Goal: Complete application form

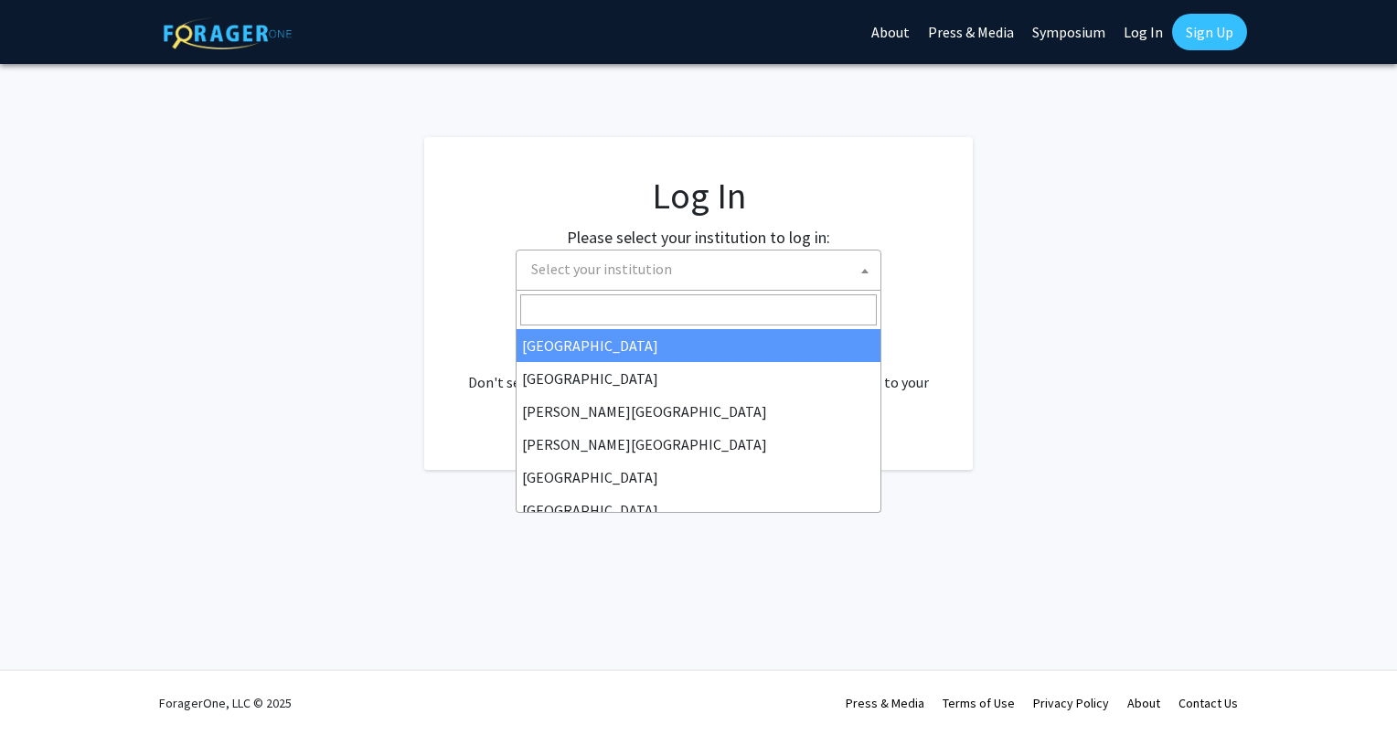
click at [570, 257] on span "Select your institution" at bounding box center [702, 269] width 357 height 37
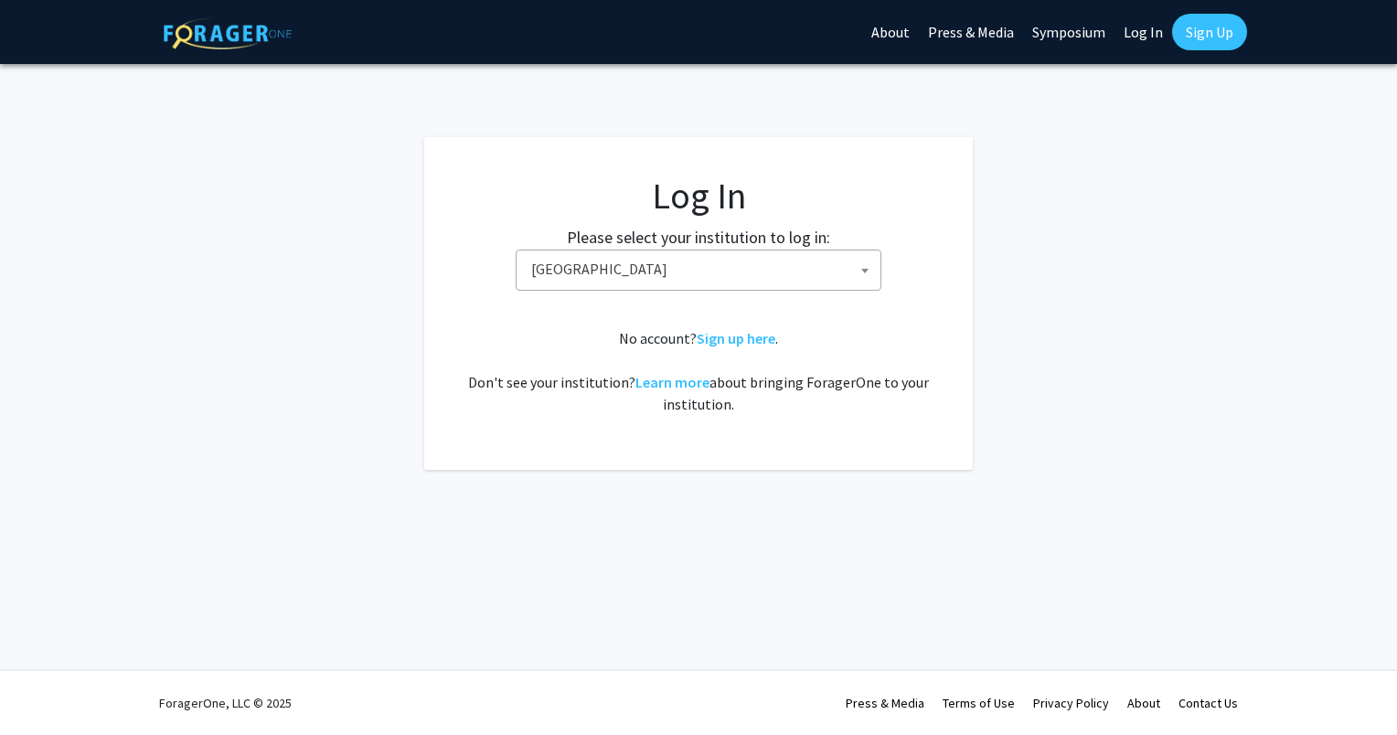
select select "34"
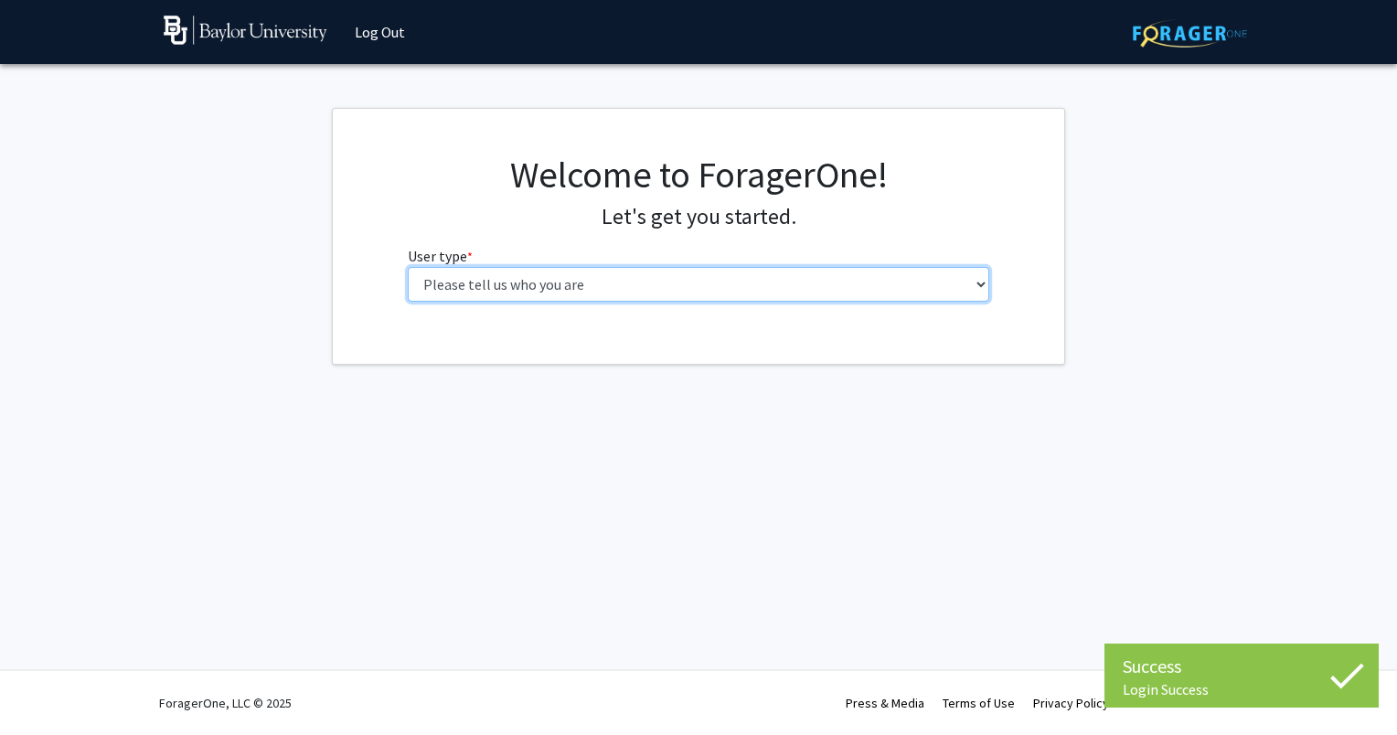
click at [689, 275] on select "Please tell us who you are Undergraduate Student Master's Student Doctoral Cand…" at bounding box center [699, 284] width 582 height 35
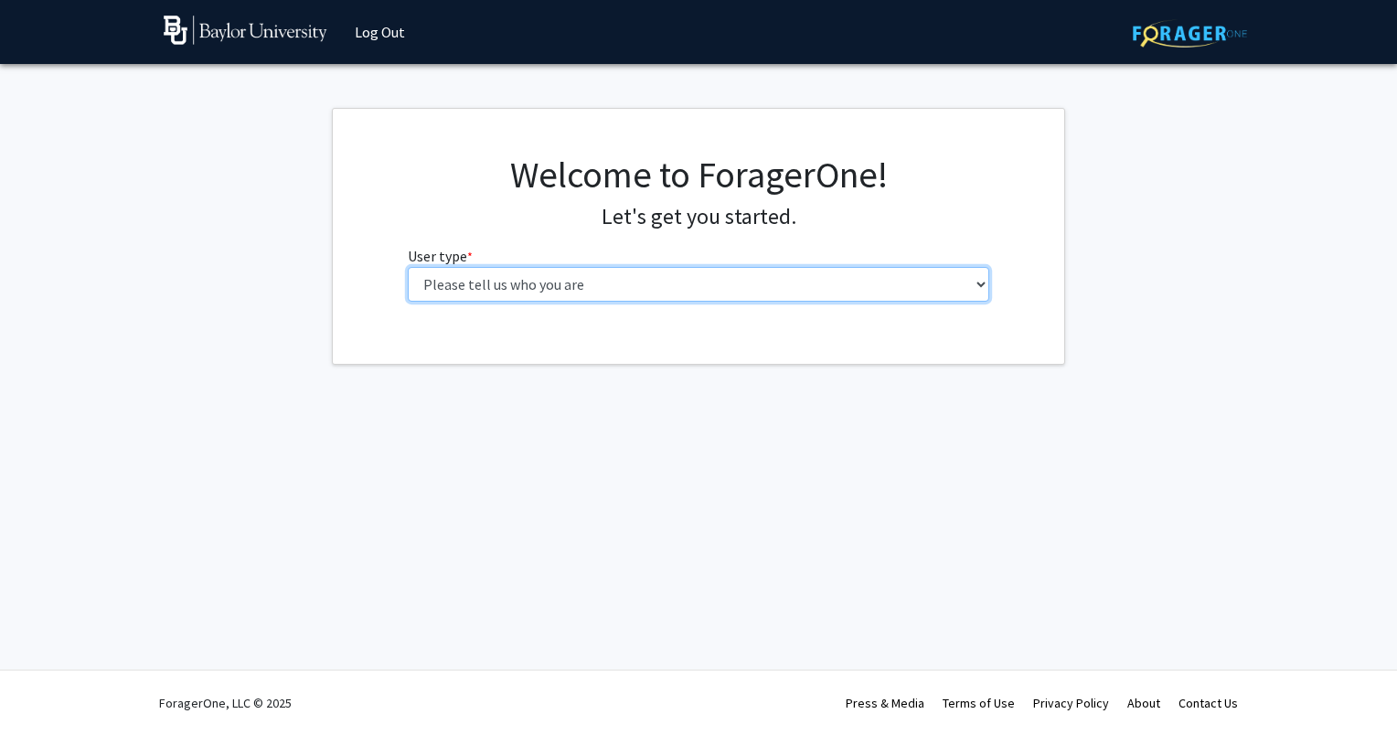
select select "1: undergrad"
click at [408, 267] on select "Please tell us who you are Undergraduate Student Master's Student Doctoral Cand…" at bounding box center [699, 284] width 582 height 35
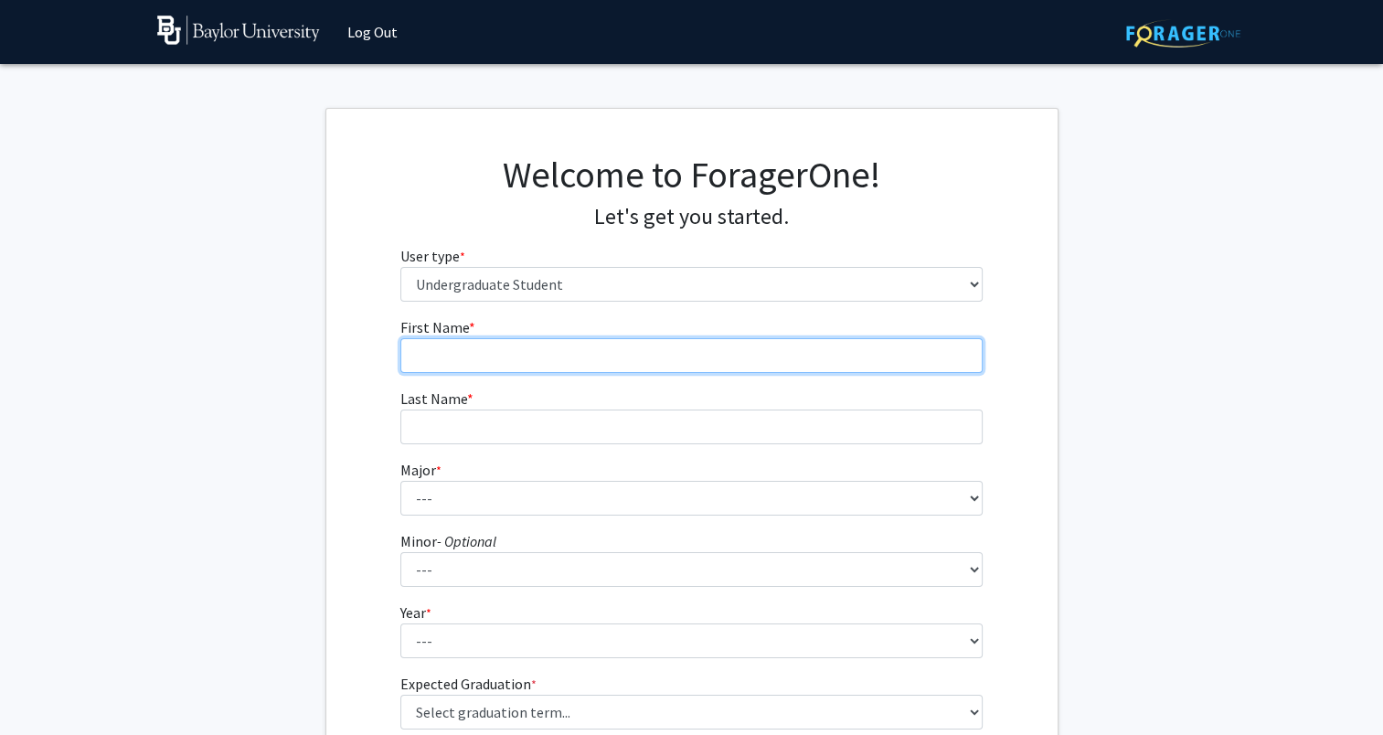
click at [538, 359] on input "First Name * required" at bounding box center [691, 355] width 582 height 35
type input "Ethne"
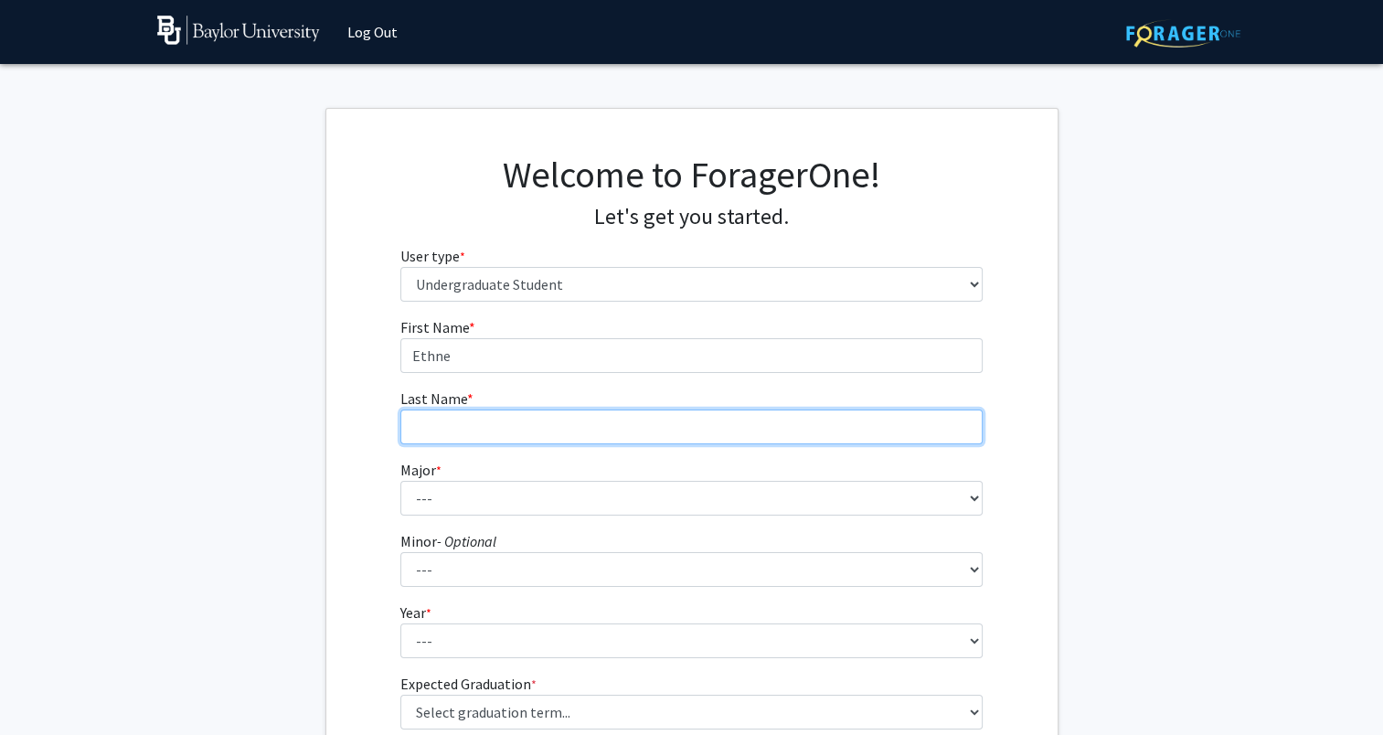
click at [535, 429] on input "Last Name * required" at bounding box center [691, 427] width 582 height 35
type input "White"
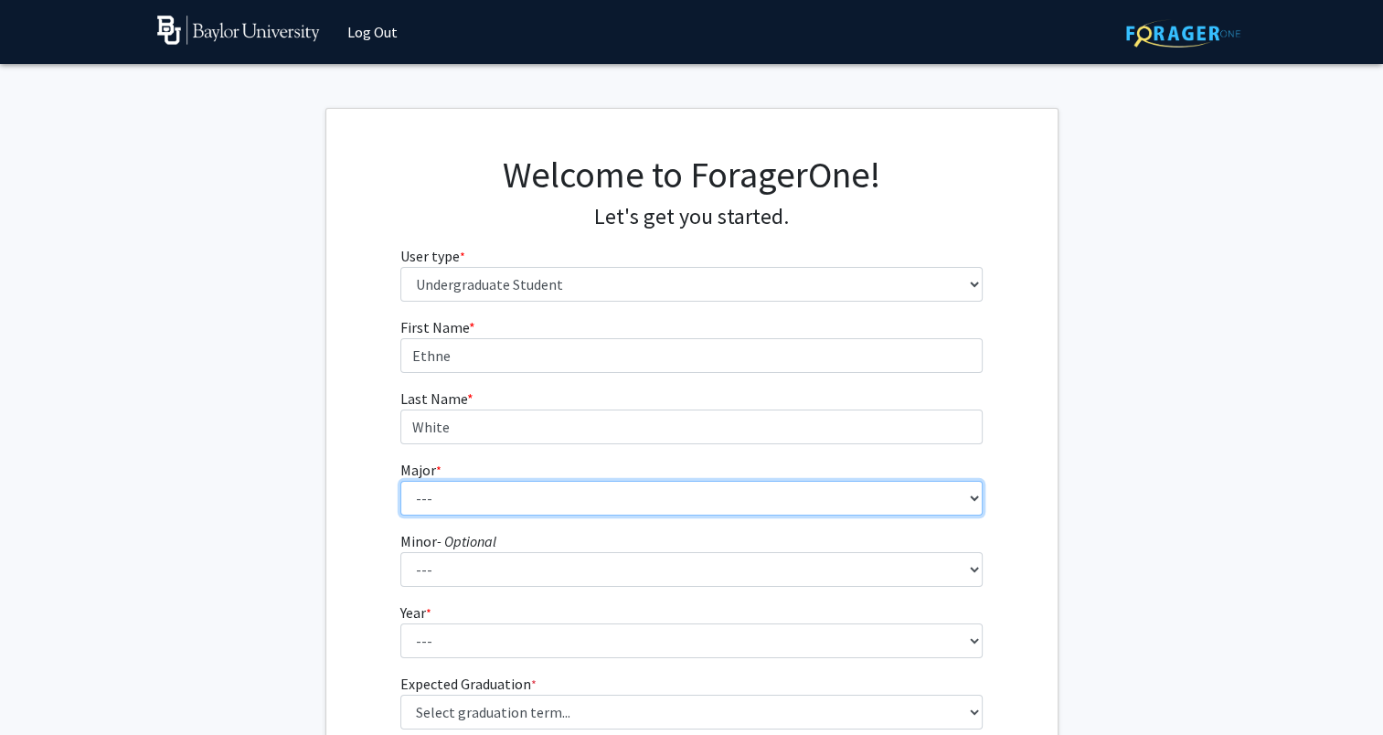
click at [510, 499] on select "--- Accounting American Studies Anthropology Apparel Design & Product Developme…" at bounding box center [691, 498] width 582 height 35
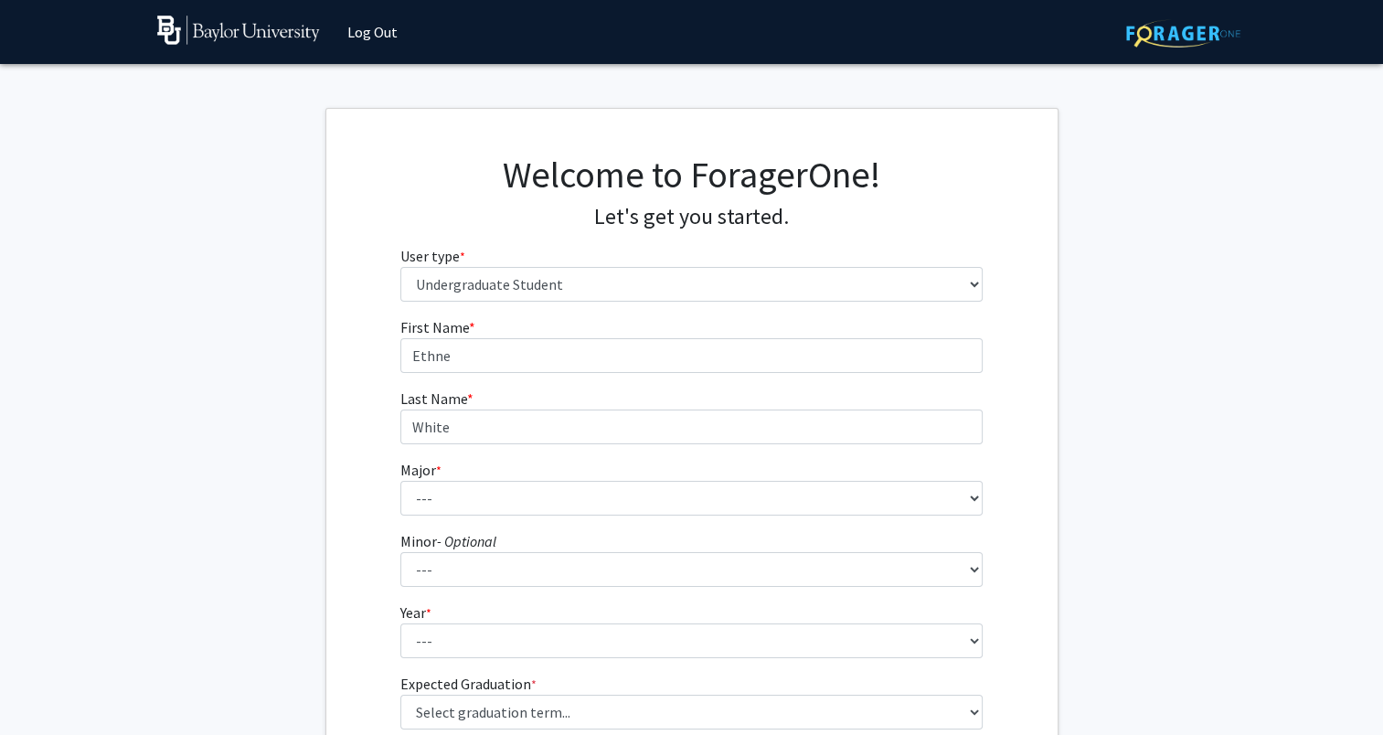
click at [355, 451] on div "First Name * required Ethne Last Name * required White Major * required --- Acc…" at bounding box center [691, 545] width 731 height 459
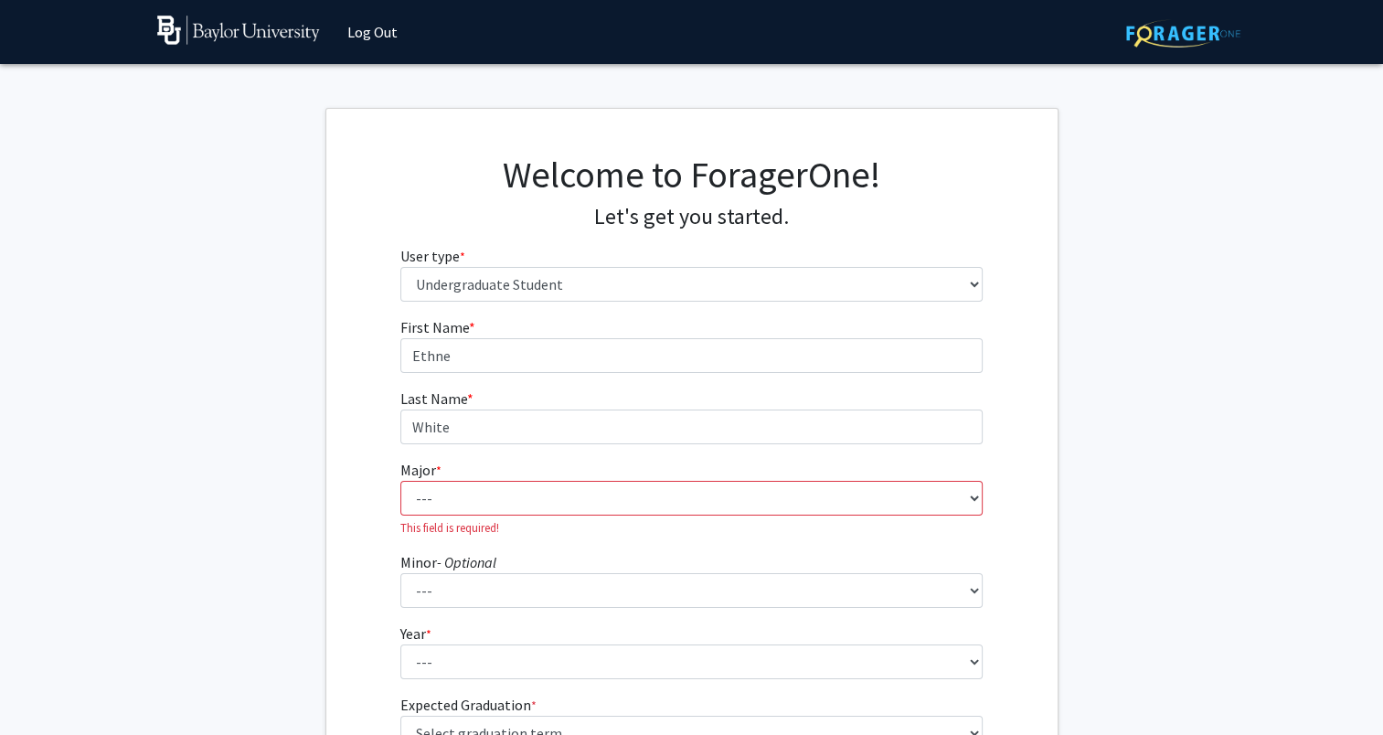
click at [479, 519] on p "This field is required!" at bounding box center [691, 527] width 582 height 17
click at [475, 511] on select "--- Accounting American Studies Anthropology Apparel Design & Product Developme…" at bounding box center [691, 498] width 582 height 35
select select "86: 2751"
click at [400, 481] on select "--- Accounting American Studies Anthropology Apparel Design & Product Developme…" at bounding box center [691, 498] width 582 height 35
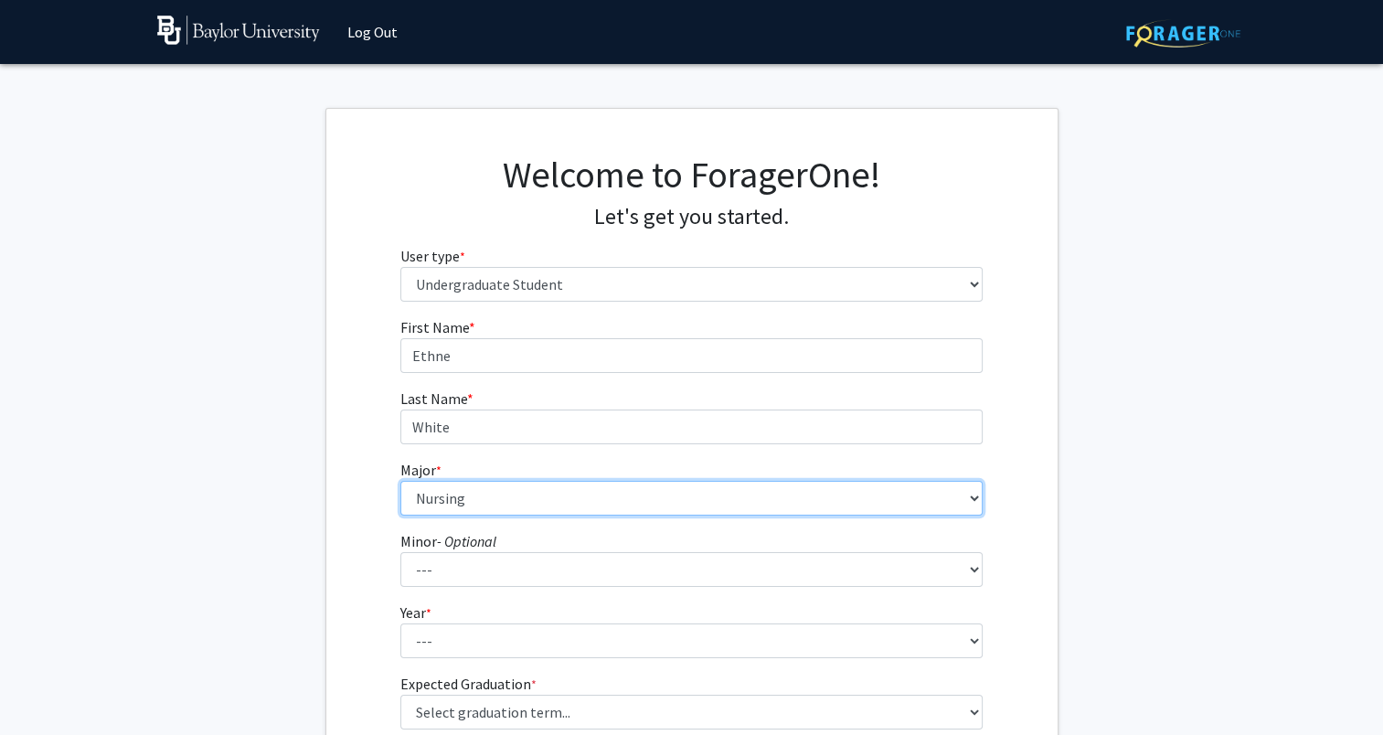
scroll to position [194, 0]
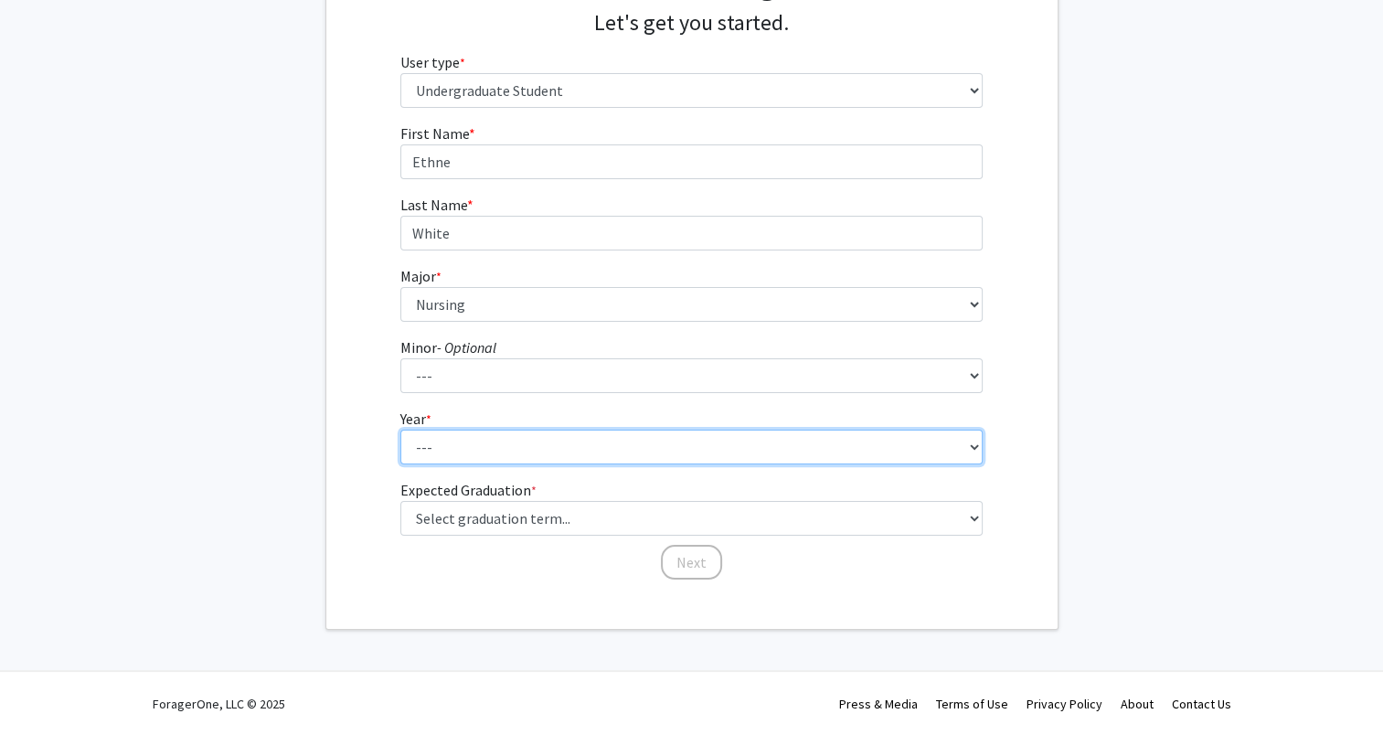
click at [477, 455] on select "--- First-year Sophomore Junior Senior Postbaccalaureate Certificate" at bounding box center [691, 447] width 582 height 35
select select "3: junior"
click at [400, 430] on select "--- First-year Sophomore Junior Senior Postbaccalaureate Certificate" at bounding box center [691, 447] width 582 height 35
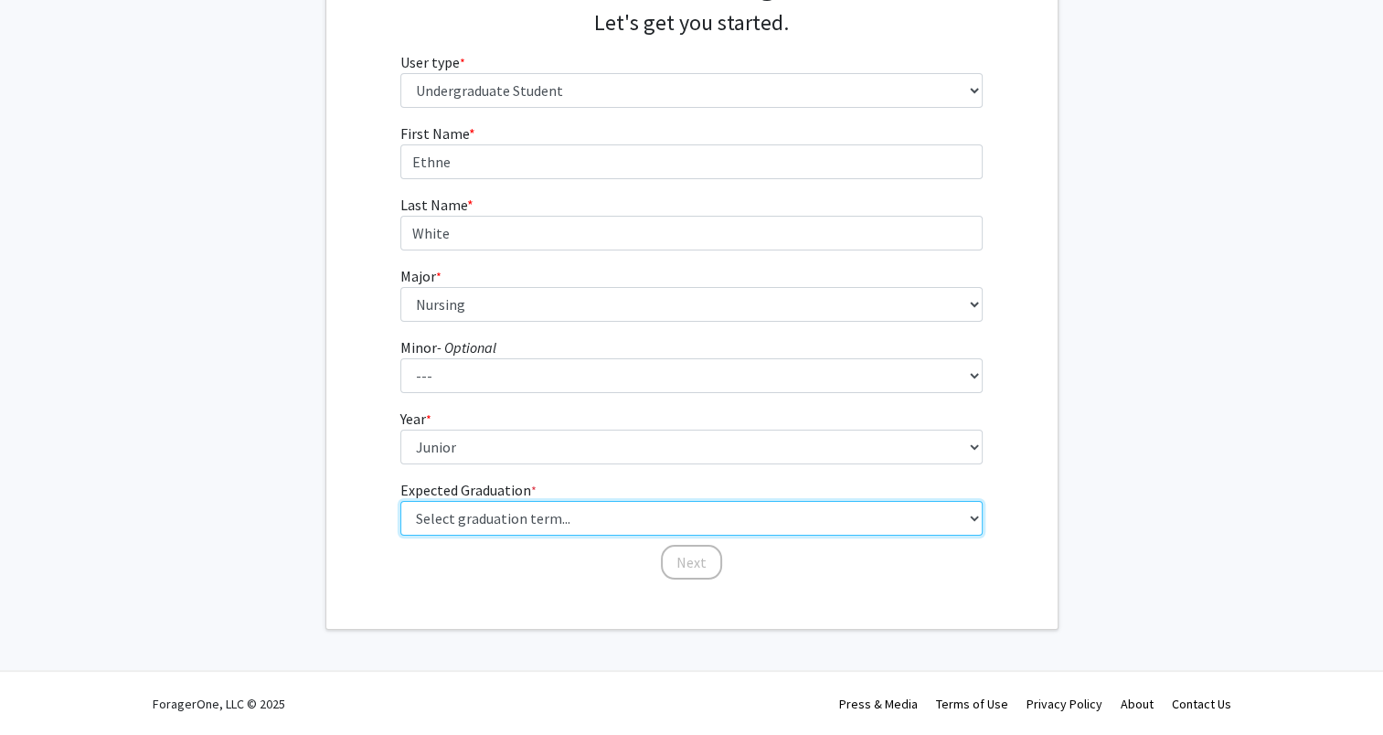
click at [587, 515] on select "Select graduation term... Spring 2025 Summer 2025 Fall 2025 Winter 2025 Spring …" at bounding box center [691, 518] width 582 height 35
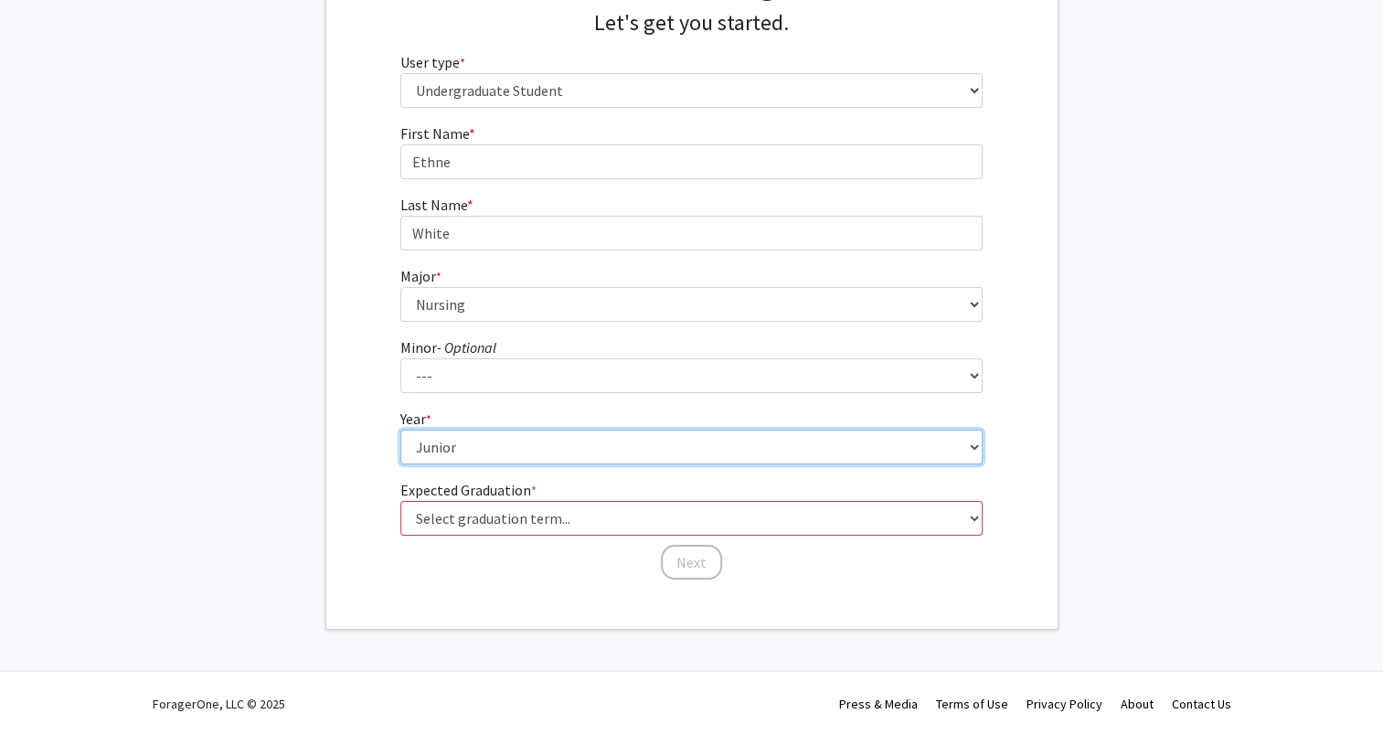
click at [541, 451] on select "--- First-year Sophomore Junior Senior Postbaccalaureate Certificate" at bounding box center [691, 447] width 582 height 35
click at [400, 430] on select "--- First-year Sophomore Junior Senior Postbaccalaureate Certificate" at bounding box center [691, 447] width 582 height 35
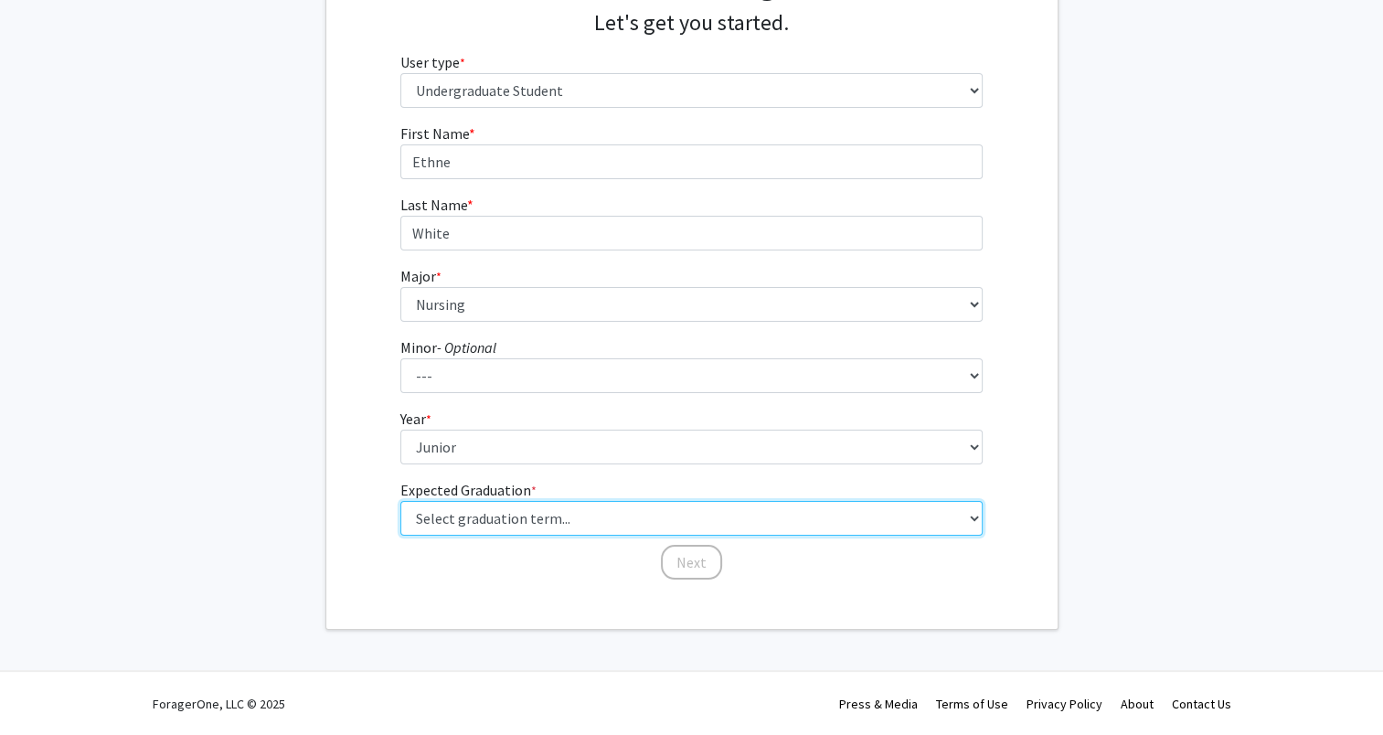
click at [516, 513] on select "Select graduation term... Spring 2025 Summer 2025 Fall 2025 Winter 2025 Spring …" at bounding box center [691, 518] width 582 height 35
click at [400, 501] on select "Select graduation term... Spring 2025 Summer 2025 Fall 2025 Winter 2025 Spring …" at bounding box center [691, 518] width 582 height 35
click at [593, 524] on select "Select graduation term... Spring 2025 Summer 2025 Fall 2025 Winter 2025 Spring …" at bounding box center [691, 518] width 582 height 35
select select "7: fall_2026"
click at [400, 501] on select "Select graduation term... Spring 2025 Summer 2025 Fall 2025 Winter 2025 Spring …" at bounding box center [691, 518] width 582 height 35
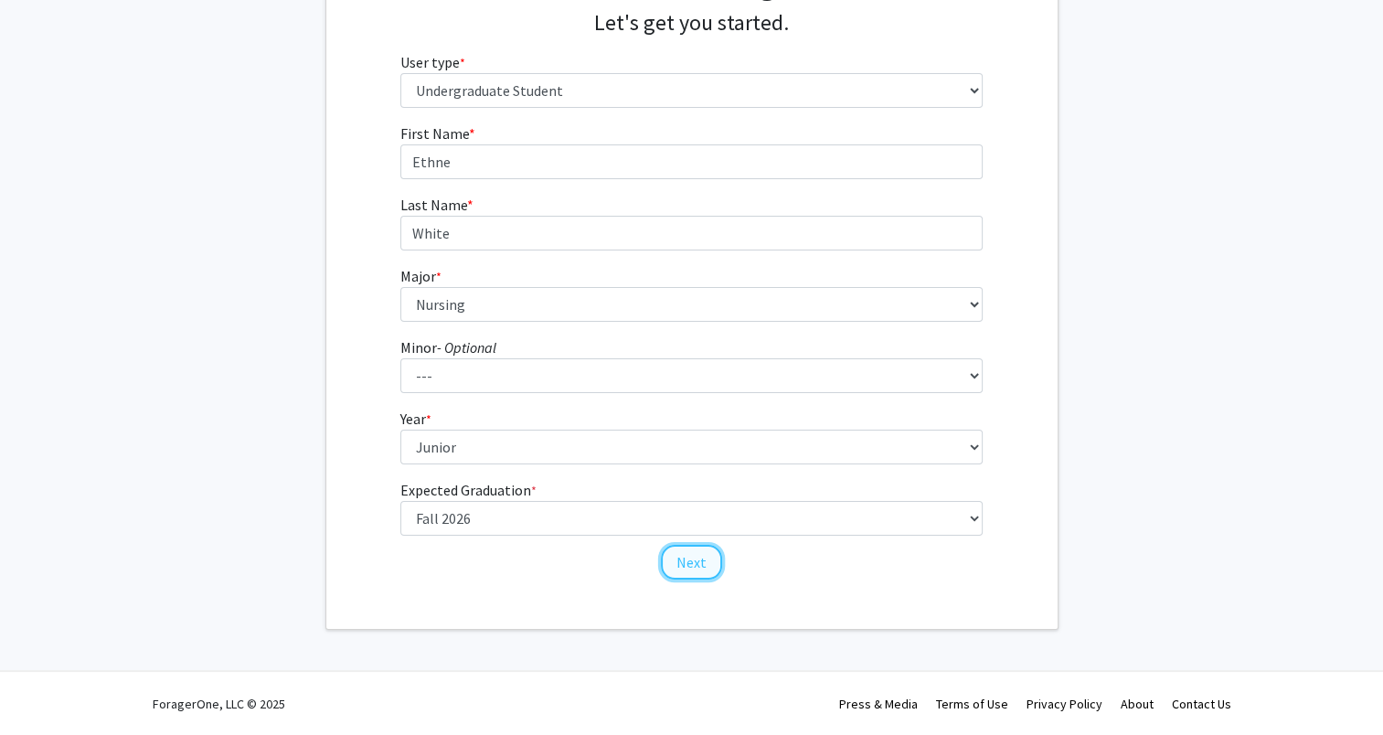
click at [688, 549] on button "Next" at bounding box center [691, 562] width 61 height 35
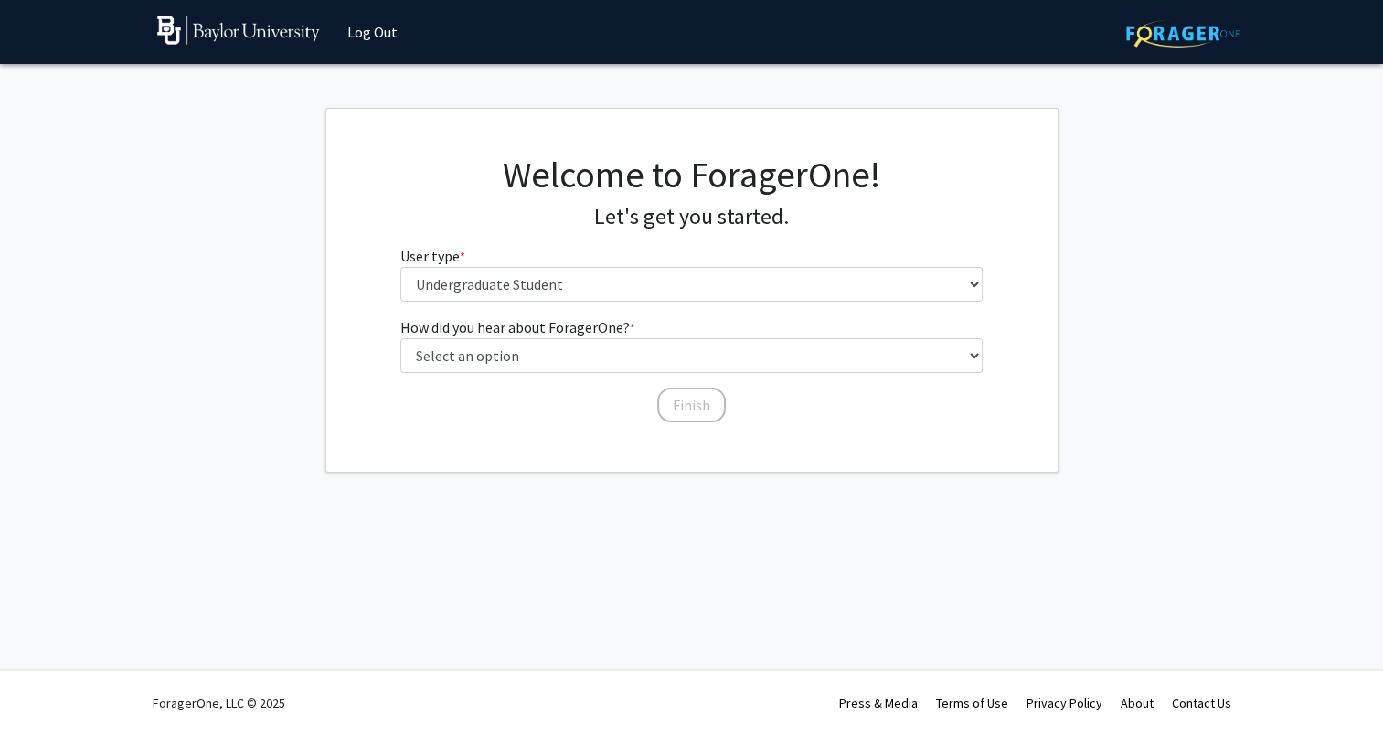
scroll to position [0, 0]
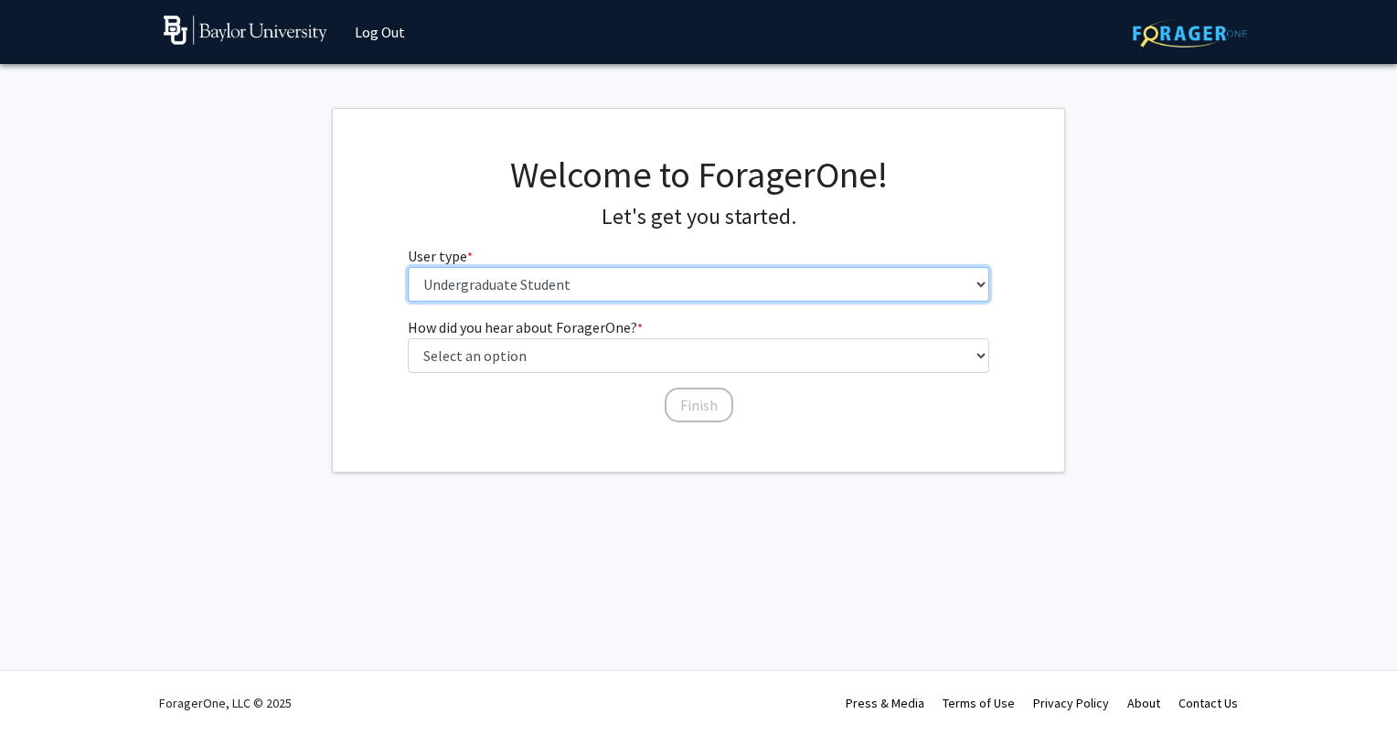
click at [563, 268] on select "Please tell us who you are Undergraduate Student Master's Student Doctoral Cand…" at bounding box center [699, 284] width 582 height 35
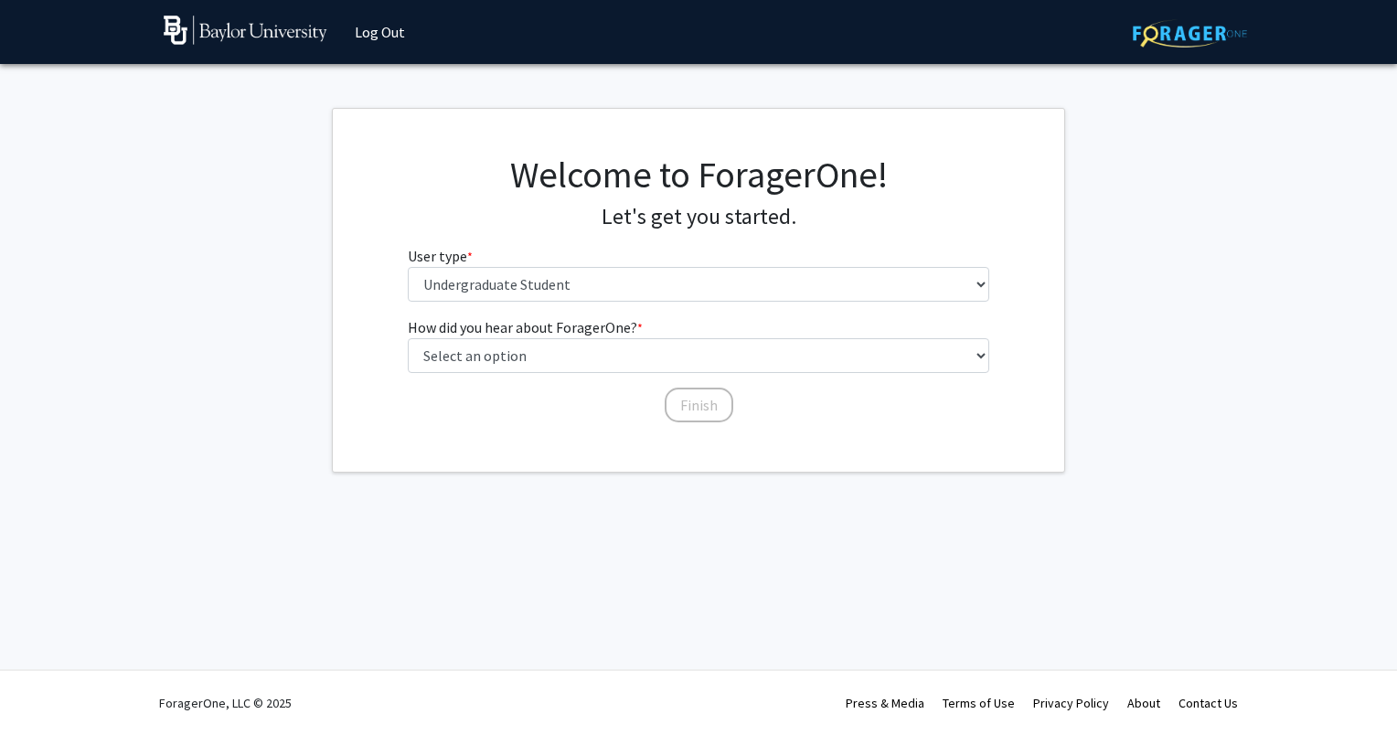
click at [355, 285] on div "Welcome to ForagerOne! Let's get you started. User type * required Please tell …" at bounding box center [698, 235] width 731 height 164
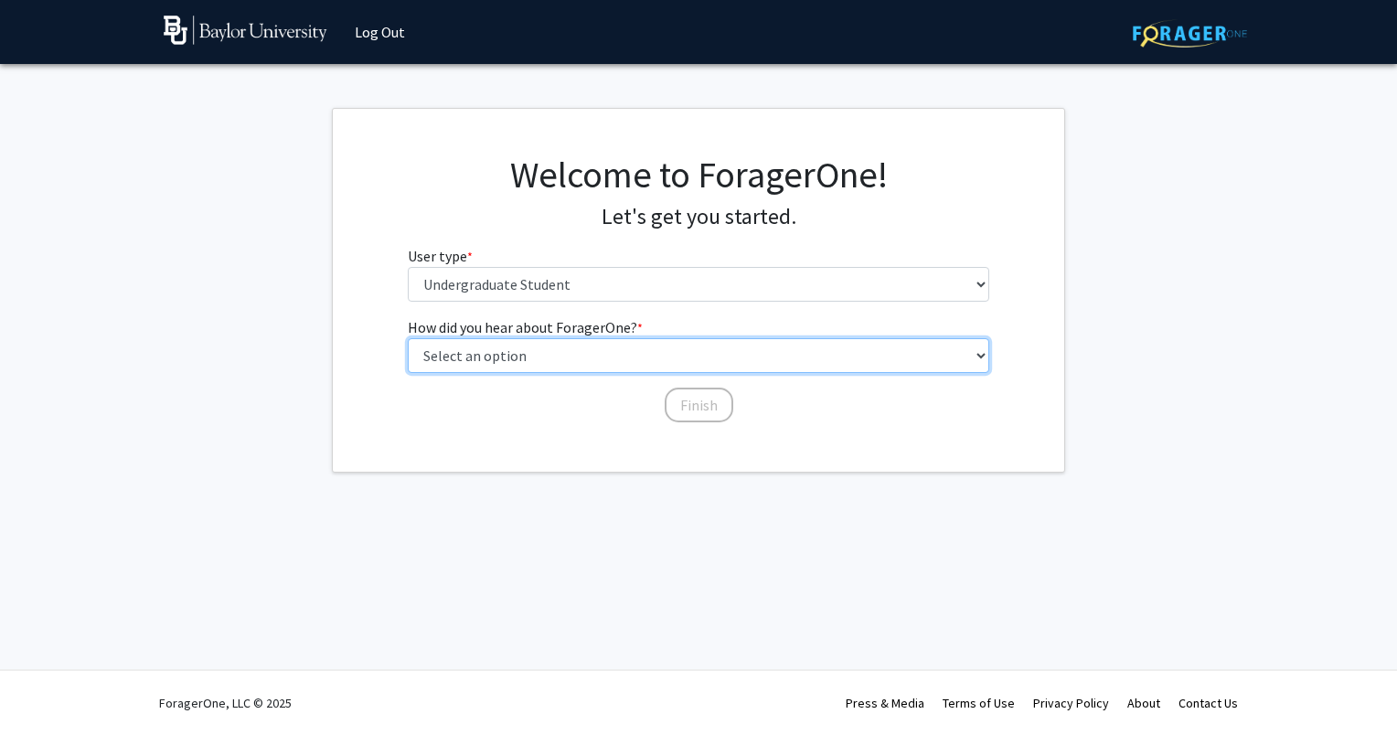
click at [505, 357] on select "Select an option Peer/student recommendation Faculty/staff recommendation Unive…" at bounding box center [699, 355] width 582 height 35
select select "2: faculty_recommendation"
click at [408, 338] on select "Select an option Peer/student recommendation Faculty/staff recommendation Unive…" at bounding box center [699, 355] width 582 height 35
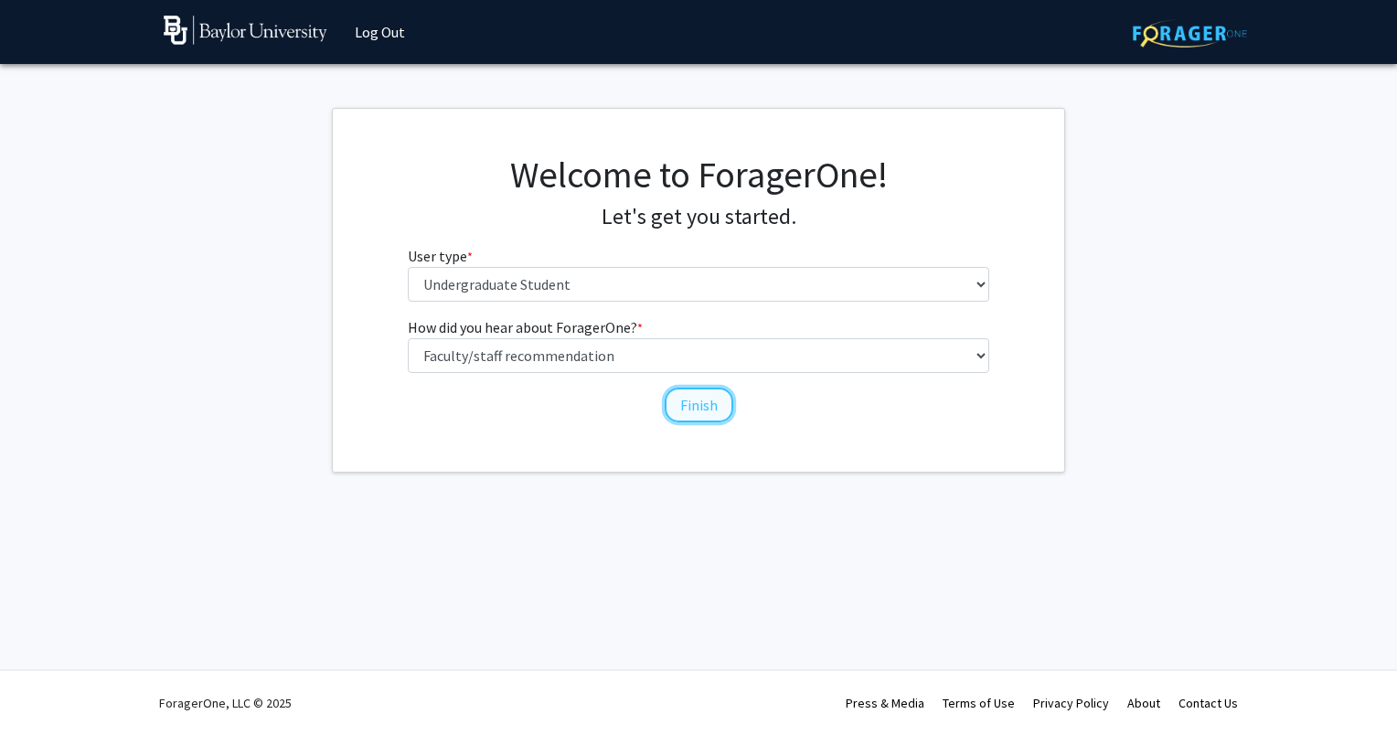
click at [728, 396] on button "Finish" at bounding box center [699, 405] width 69 height 35
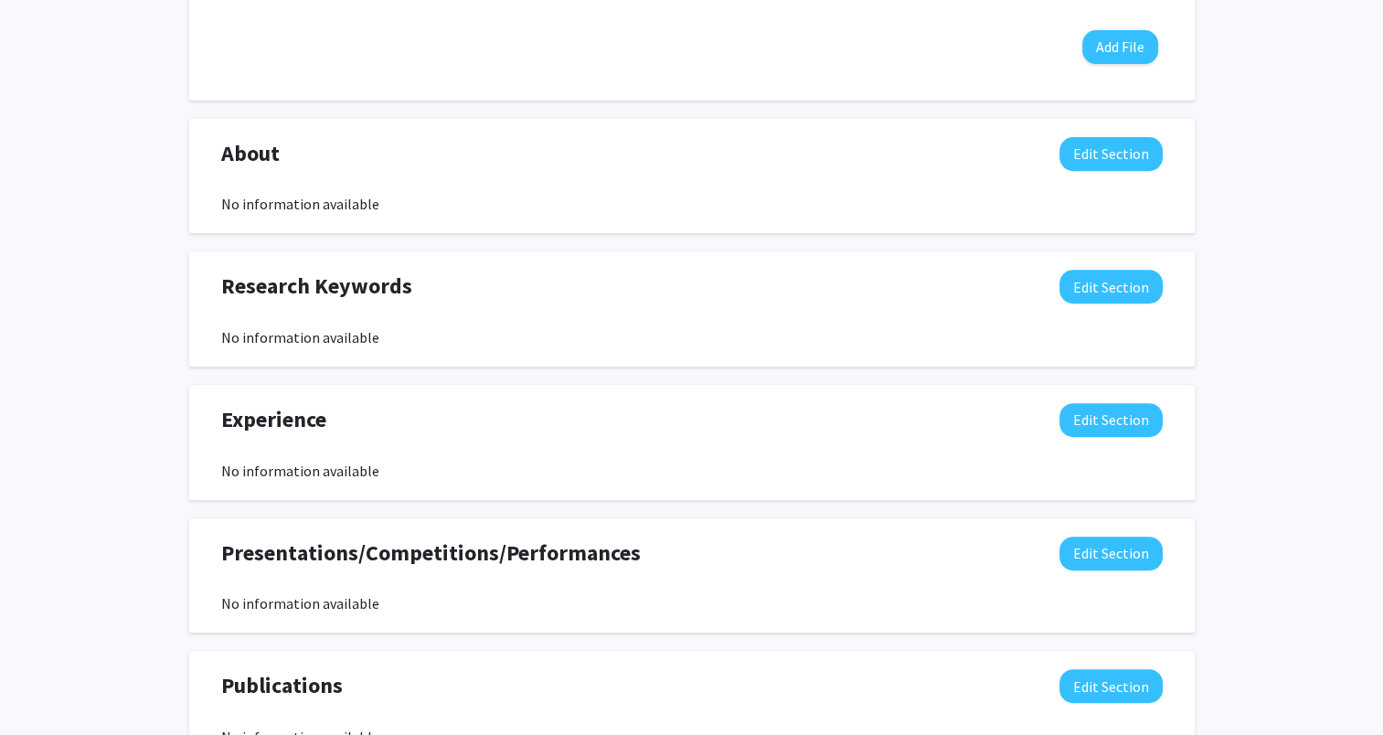
scroll to position [935, 0]
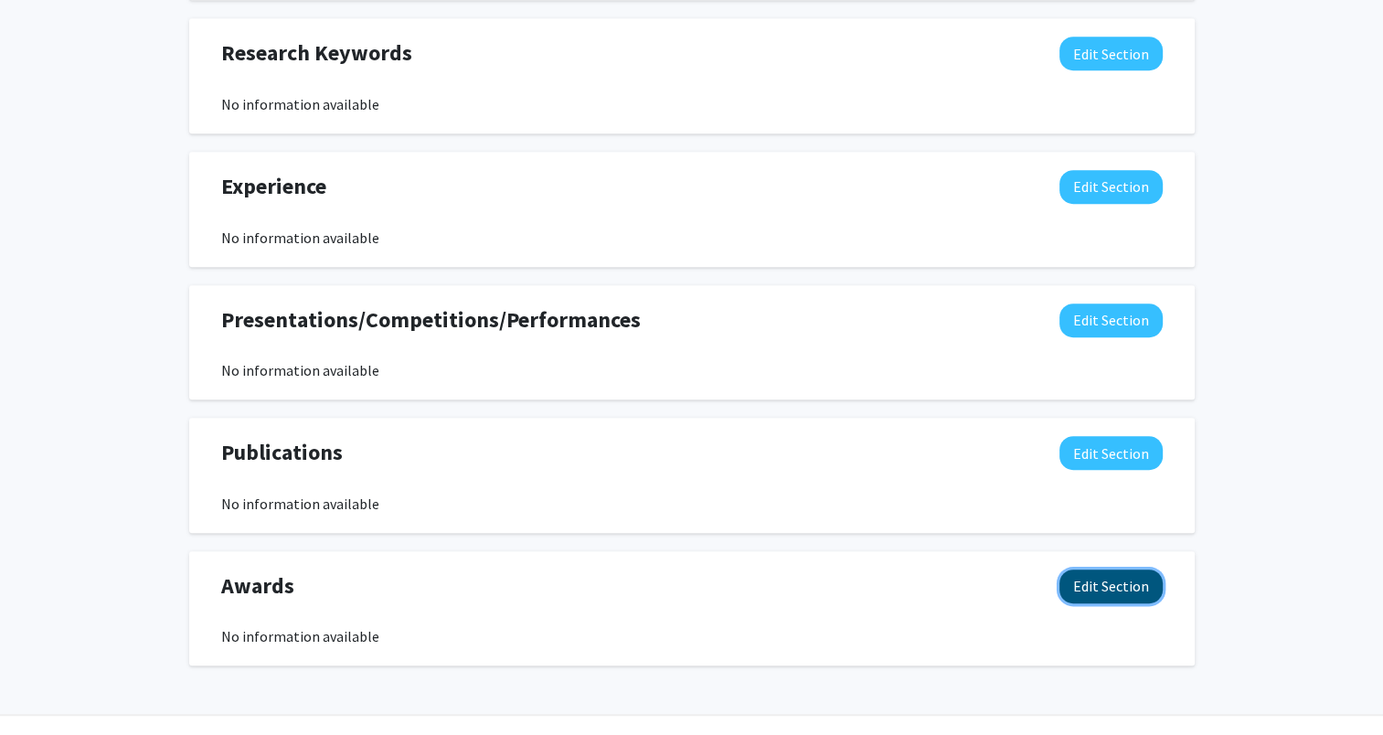
click at [1134, 589] on button "Edit Section" at bounding box center [1111, 587] width 103 height 34
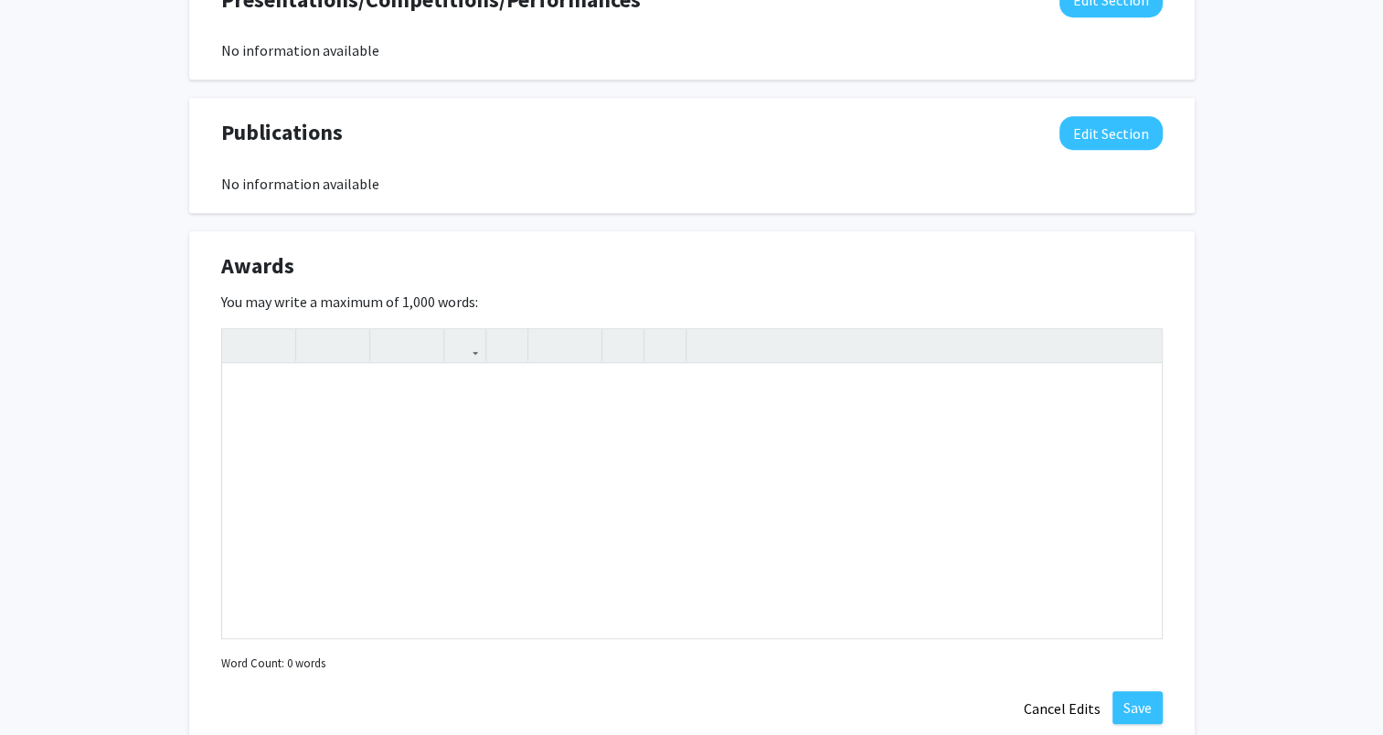
scroll to position [1257, 0]
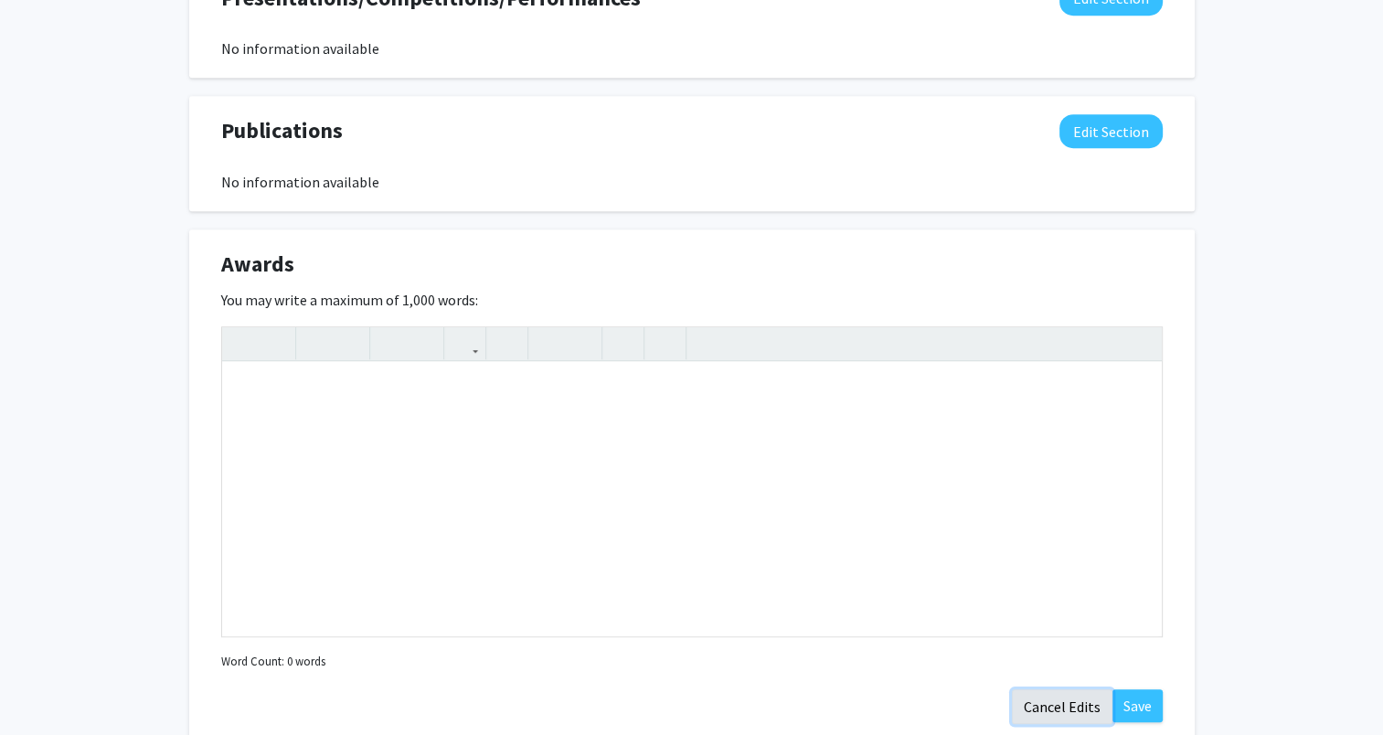
click at [1075, 708] on button "Cancel Edits" at bounding box center [1062, 706] width 101 height 35
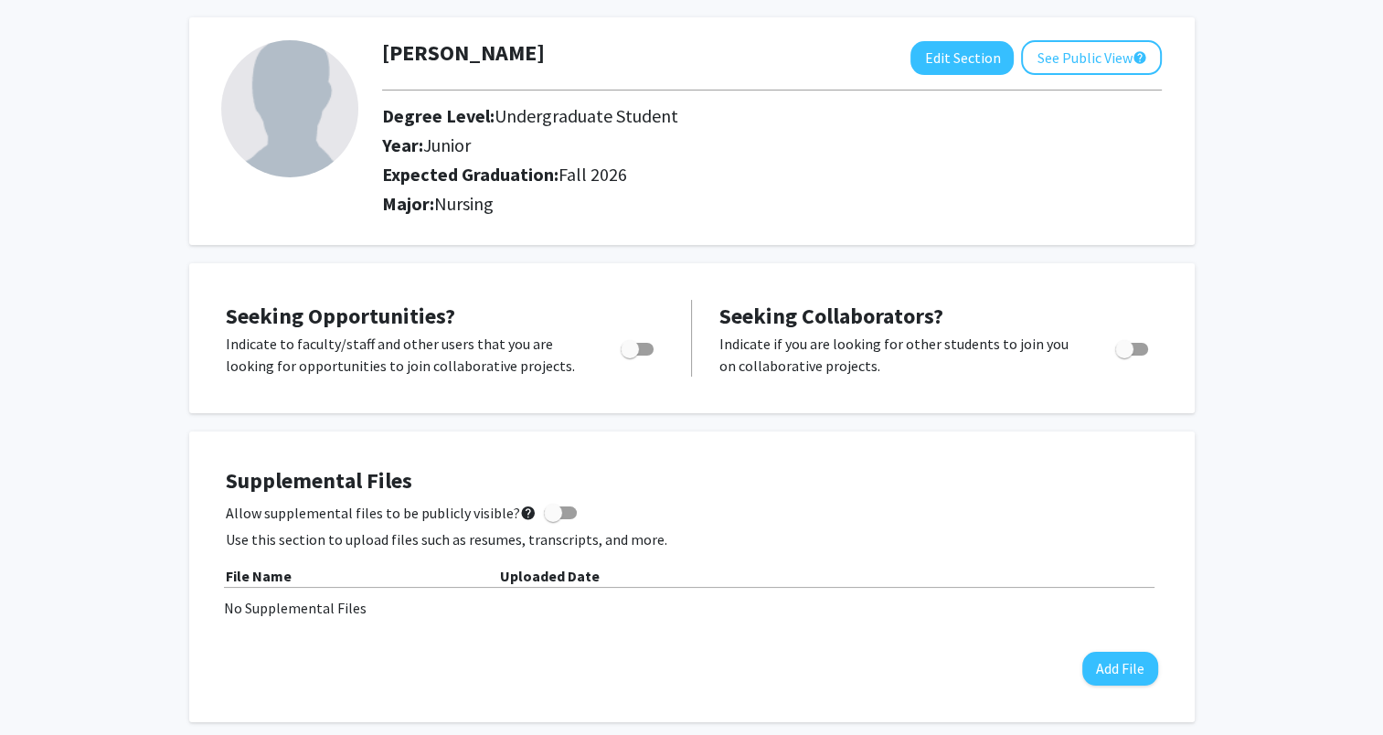
scroll to position [80, 0]
click at [633, 347] on span "Toggle" at bounding box center [630, 350] width 18 height 18
click at [630, 357] on input "Are you actively seeking opportunities?" at bounding box center [629, 357] width 1 height 1
checkbox input "true"
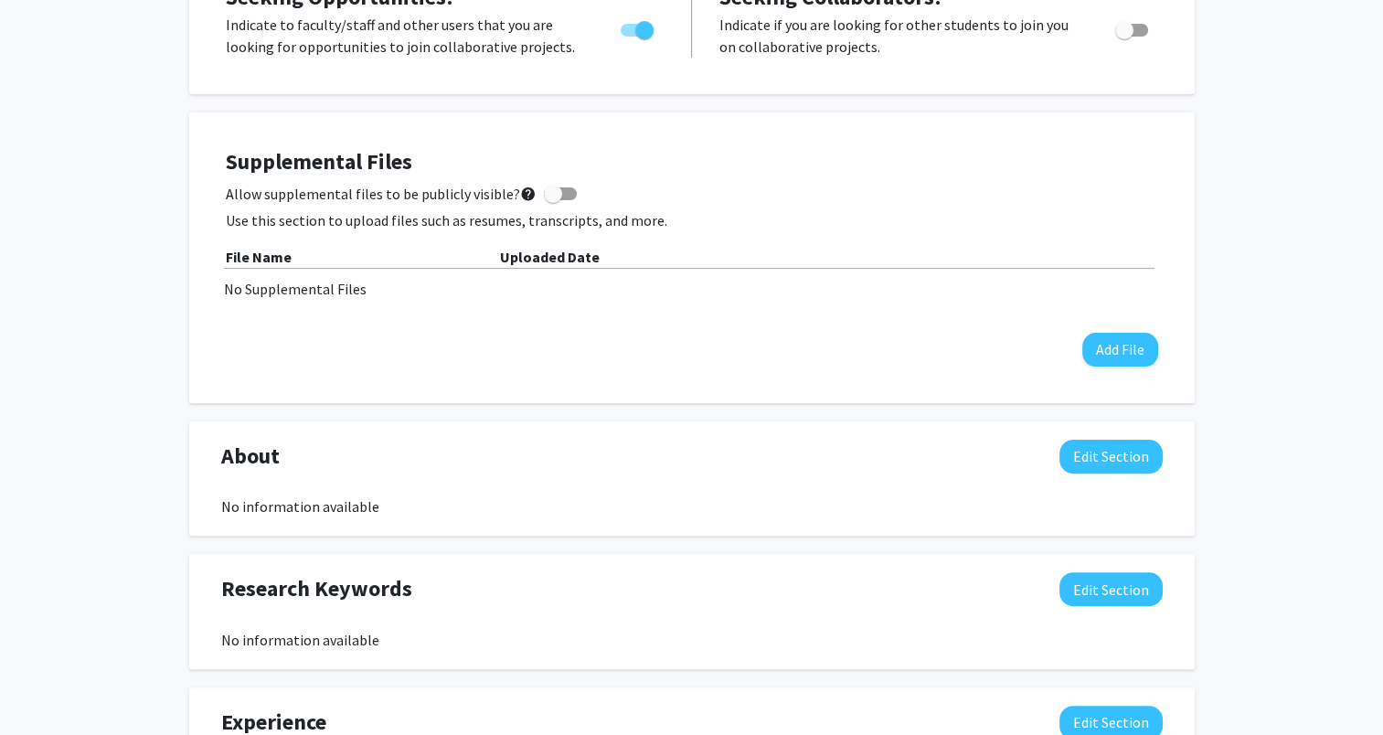
scroll to position [402, 0]
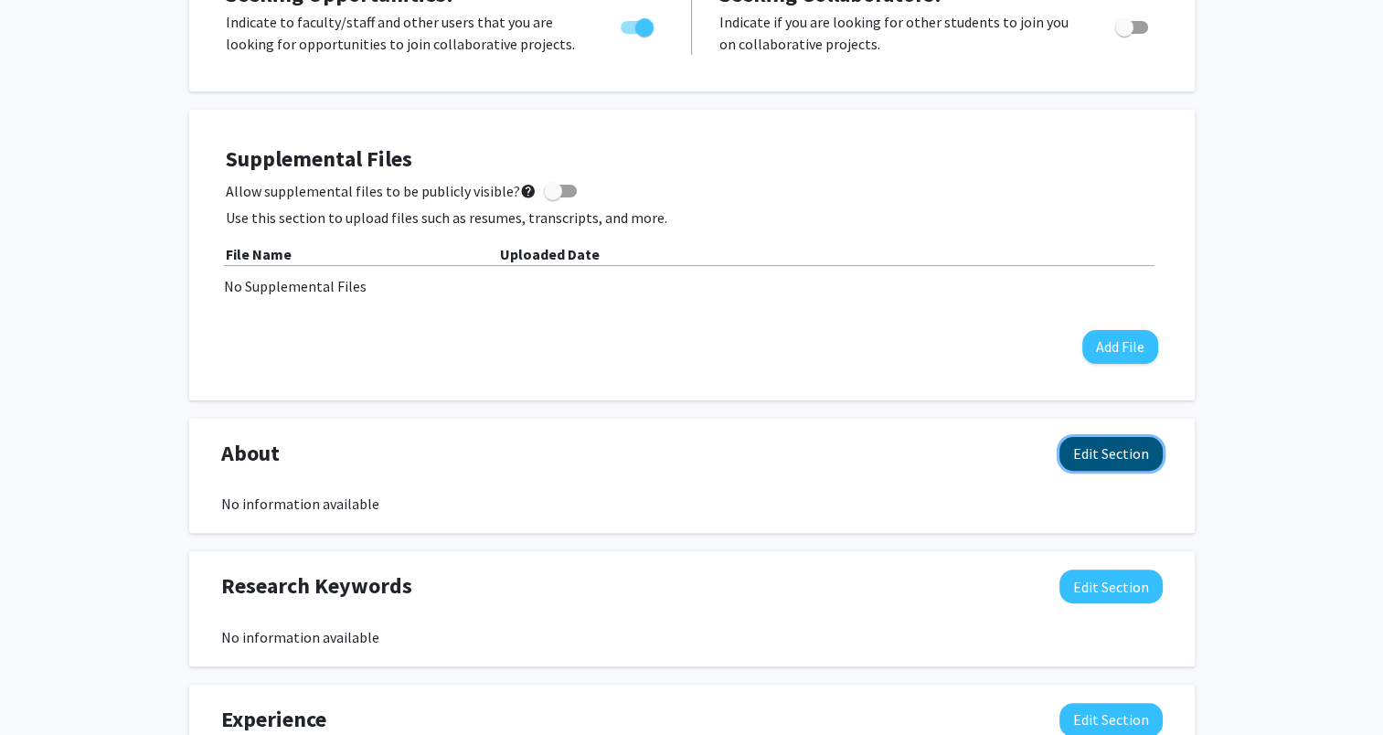
click at [1129, 456] on button "Edit Section" at bounding box center [1111, 454] width 103 height 34
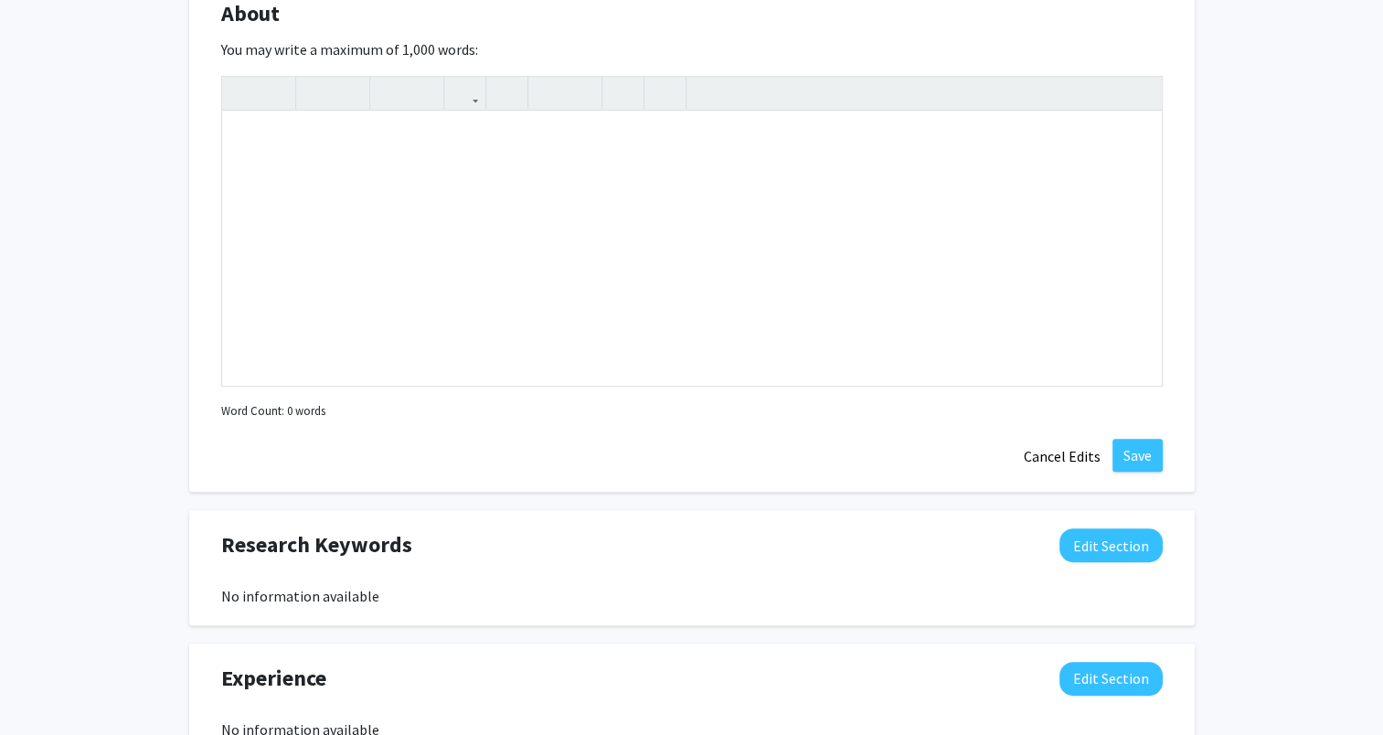
scroll to position [844, 0]
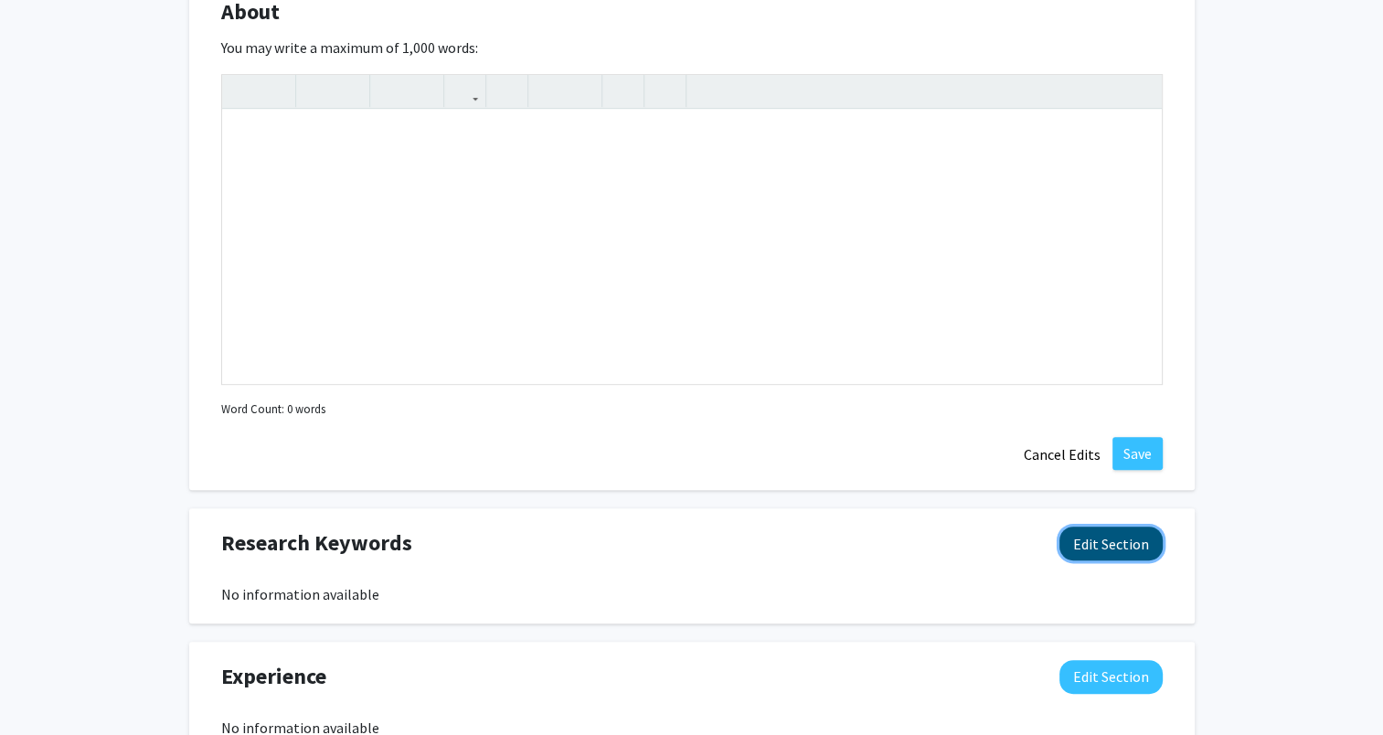
click at [1116, 533] on button "Edit Section" at bounding box center [1111, 544] width 103 height 34
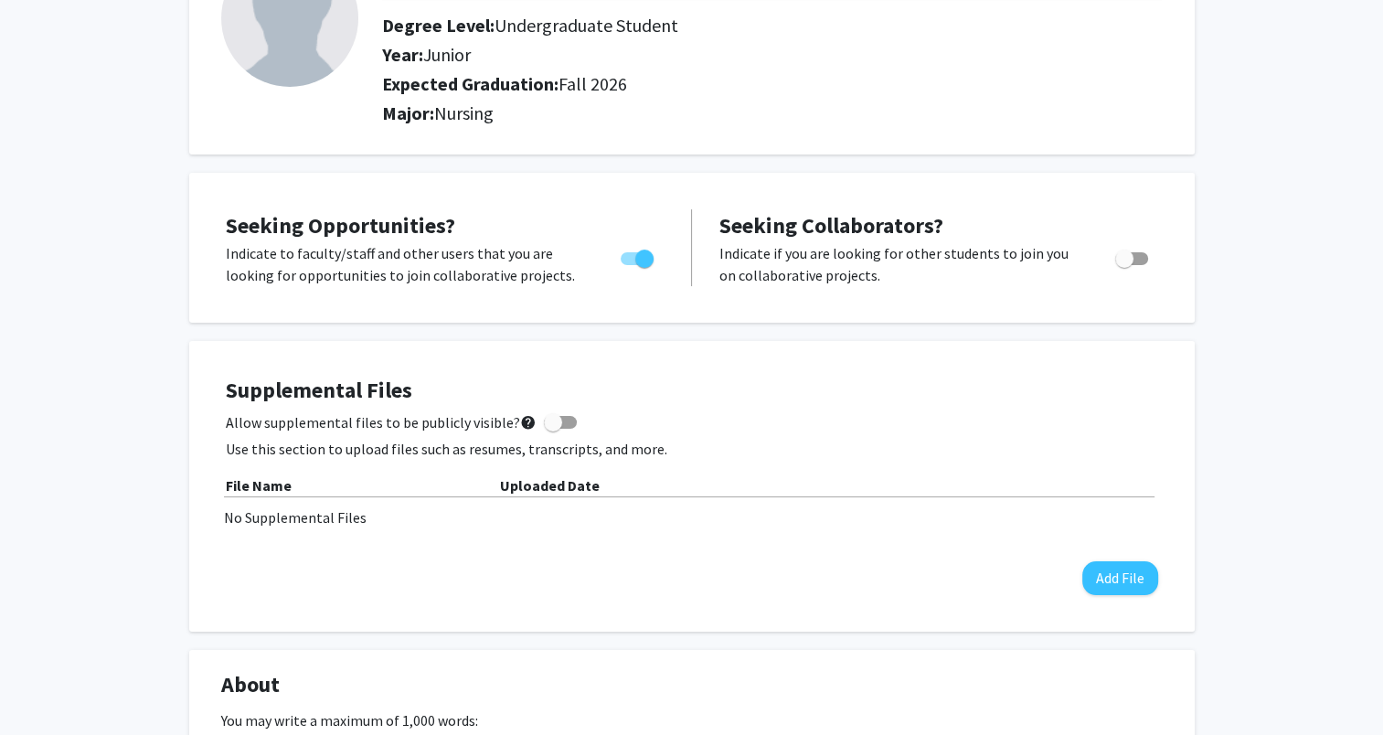
scroll to position [0, 0]
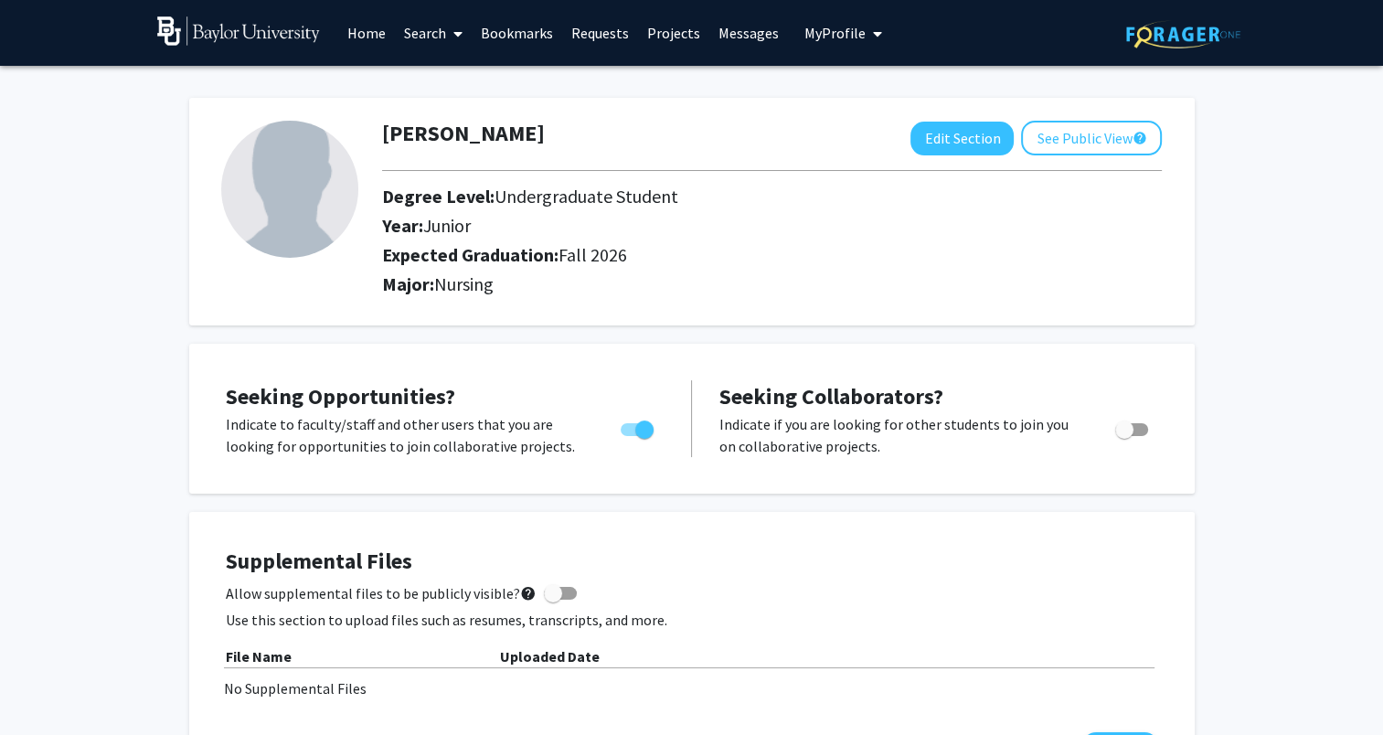
click at [417, 30] on link "Search" at bounding box center [433, 33] width 77 height 64
click at [370, 36] on link "Home" at bounding box center [366, 33] width 57 height 64
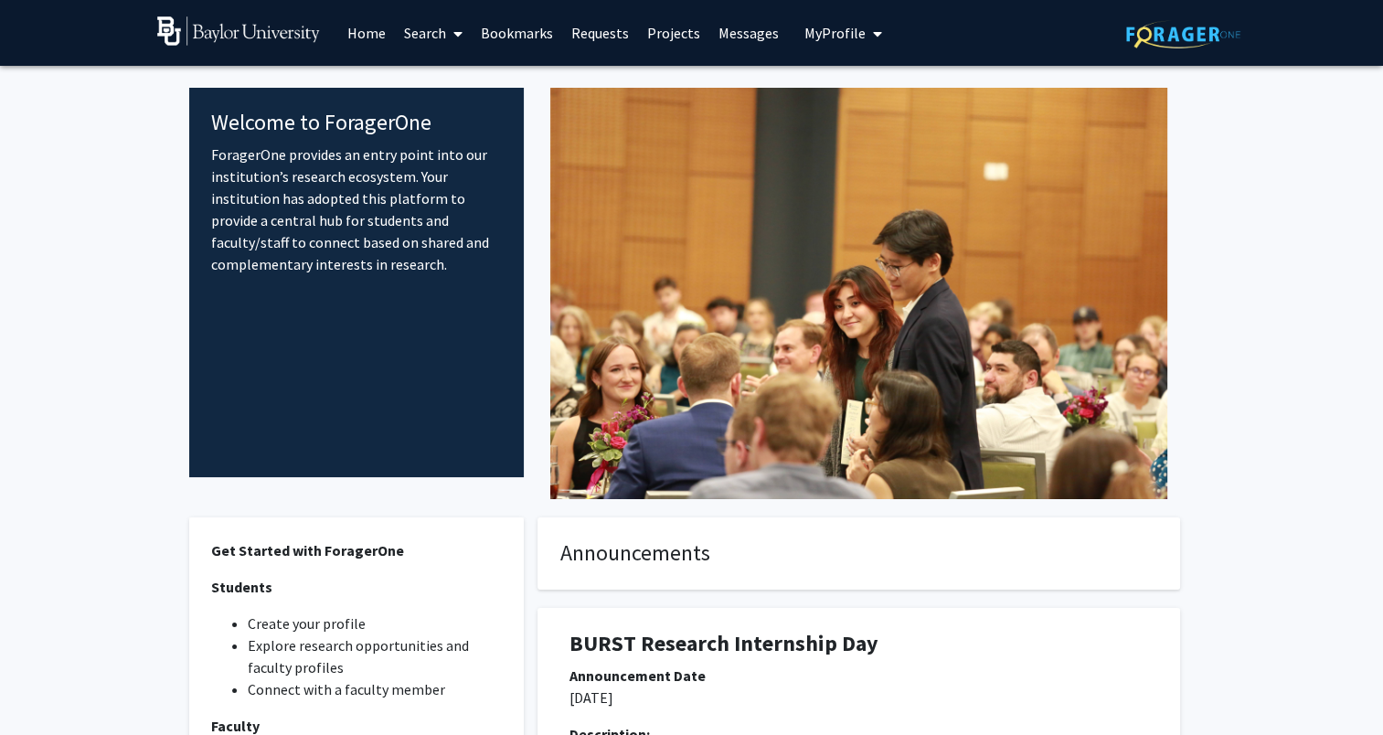
click at [433, 31] on link "Search" at bounding box center [433, 33] width 77 height 64
click at [468, 122] on span "Students" at bounding box center [451, 120] width 112 height 37
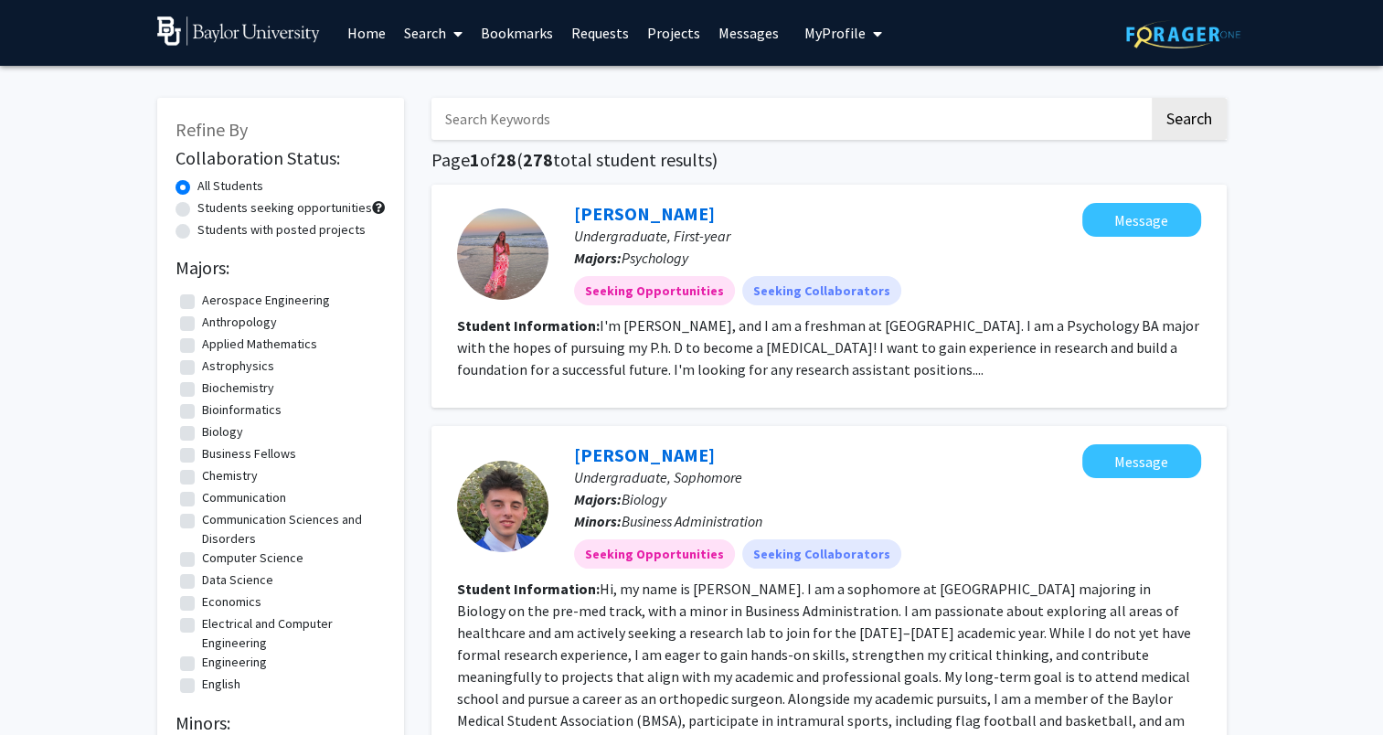
click at [422, 37] on link "Search" at bounding box center [433, 33] width 77 height 64
click at [450, 80] on span "Faculty/Staff" at bounding box center [462, 84] width 134 height 37
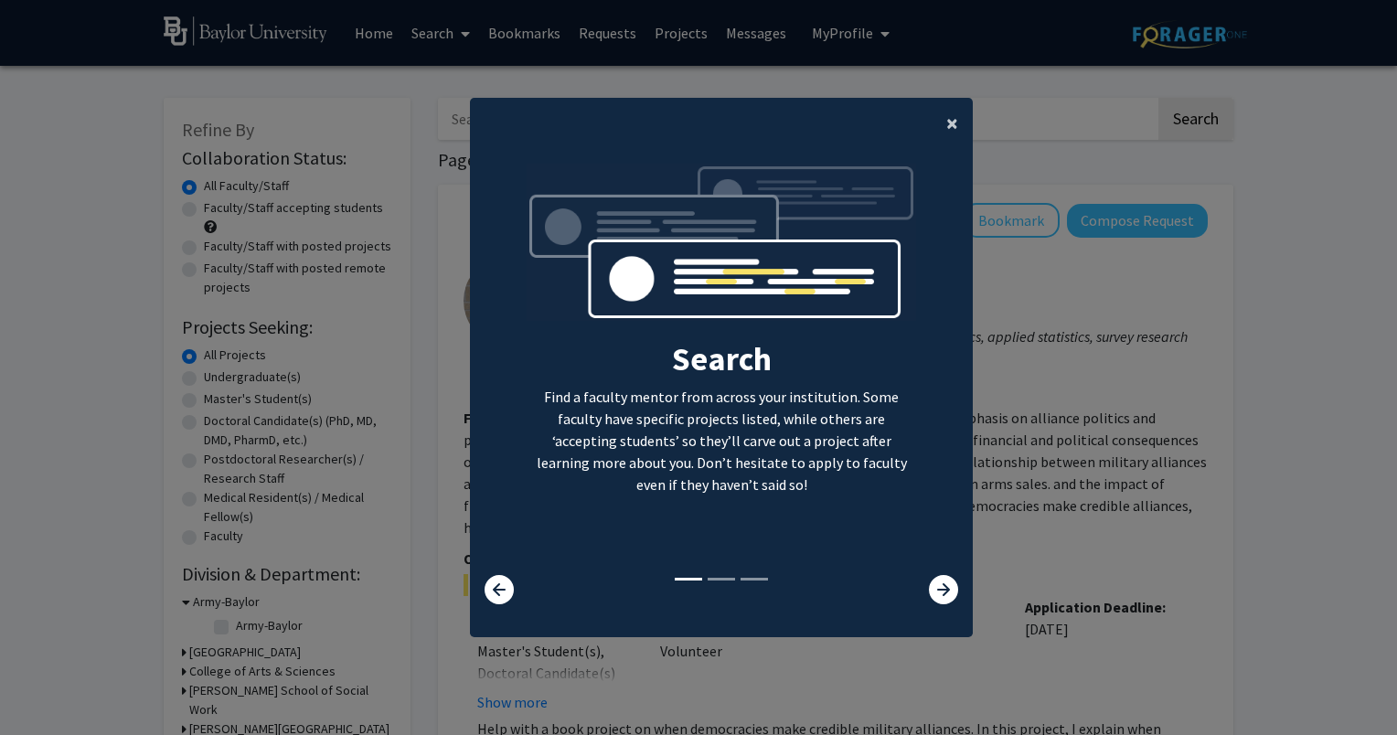
click at [946, 124] on span "×" at bounding box center [952, 123] width 12 height 28
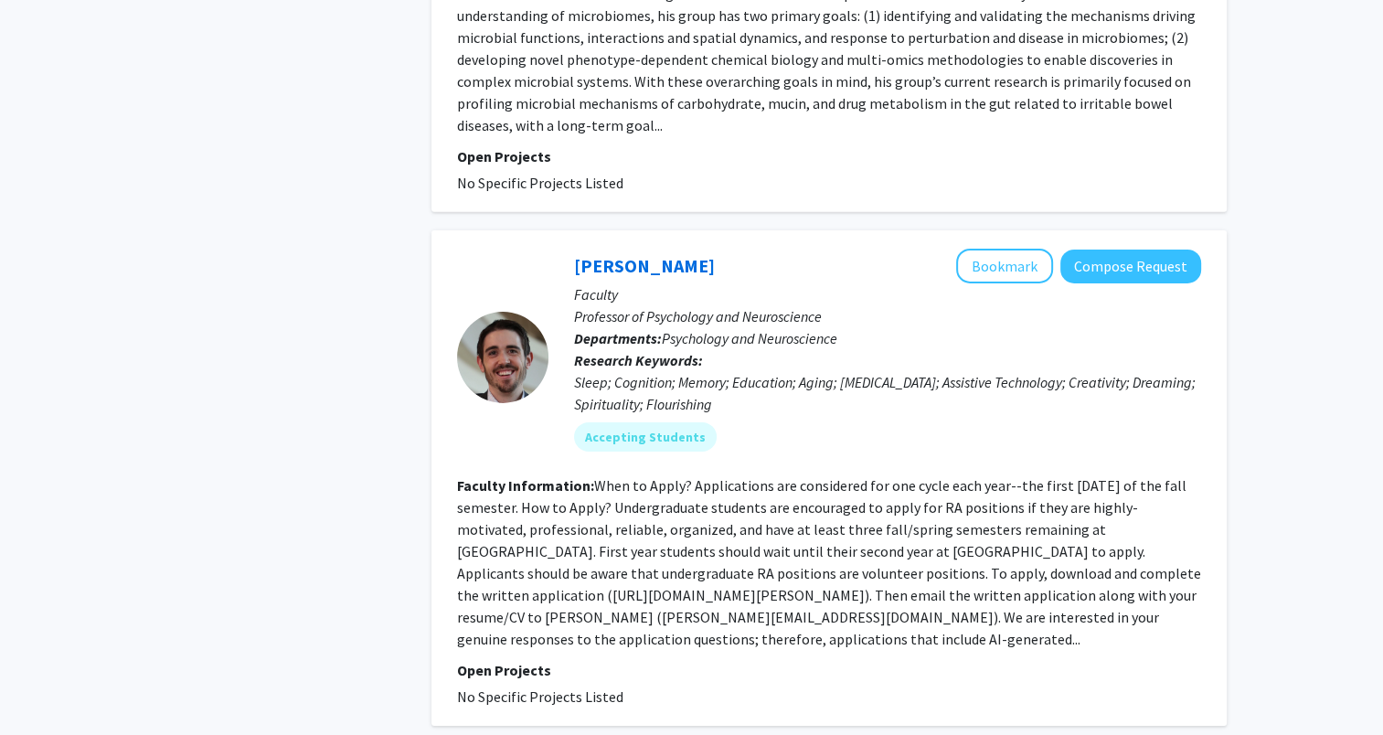
scroll to position [5886, 0]
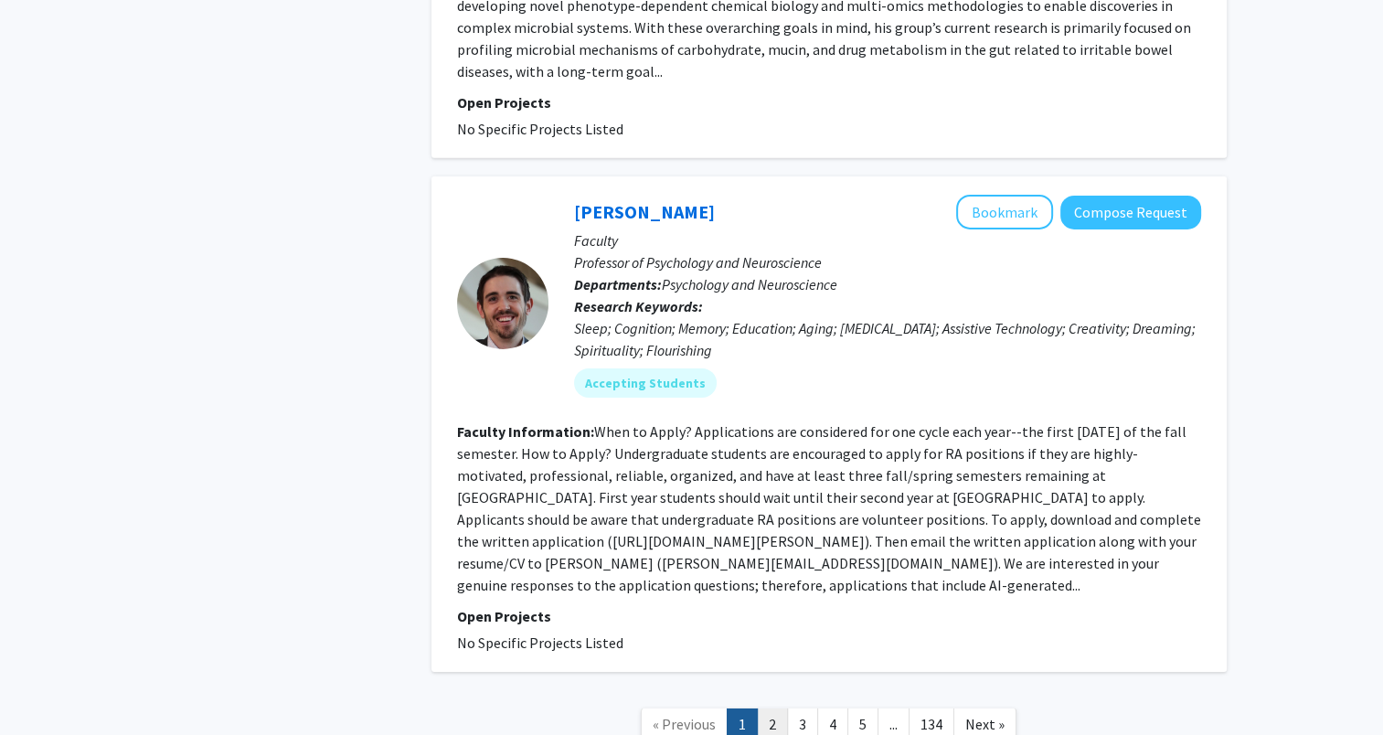
click at [768, 709] on link "2" at bounding box center [772, 725] width 31 height 32
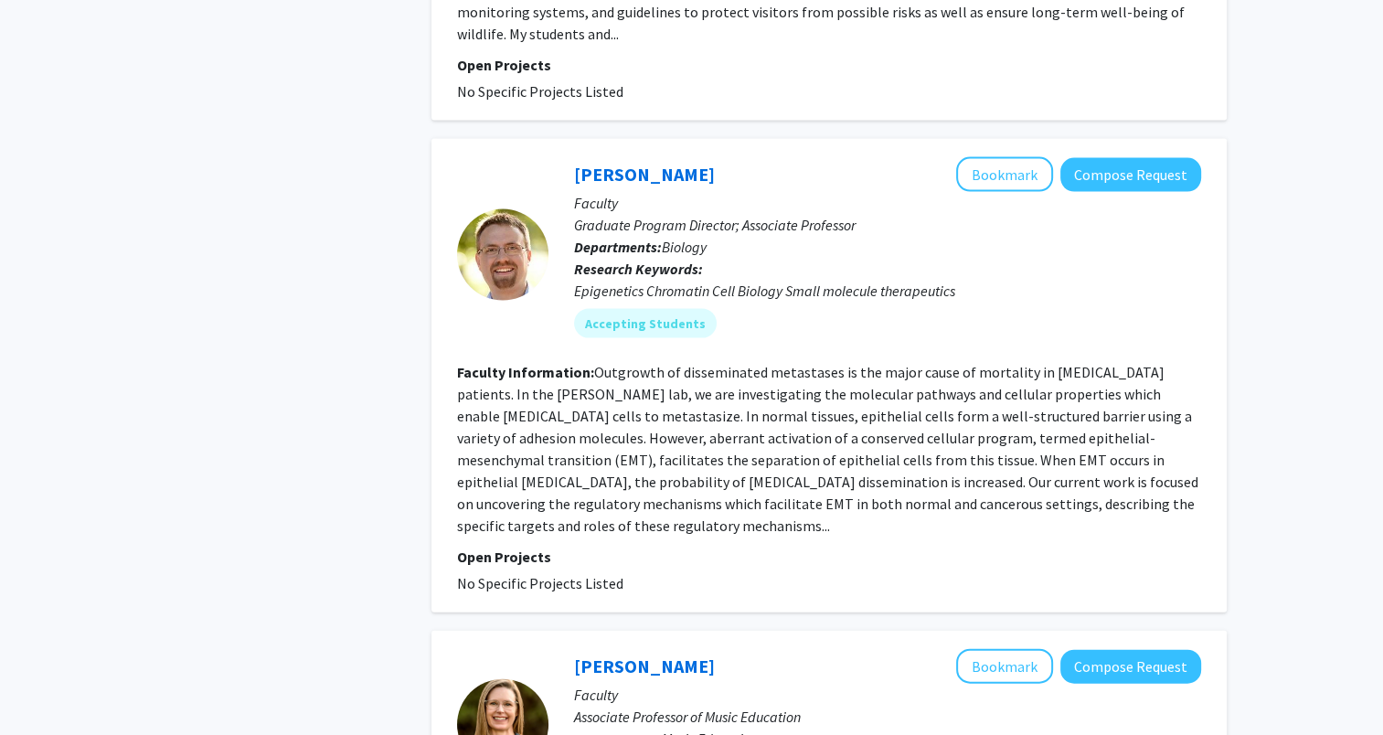
scroll to position [4194, 0]
